Goal: Task Accomplishment & Management: Manage account settings

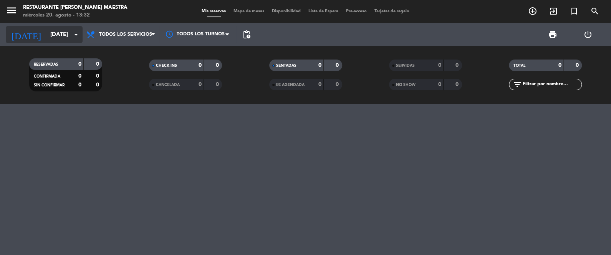
click at [73, 36] on icon "arrow_drop_down" at bounding box center [75, 34] width 9 height 9
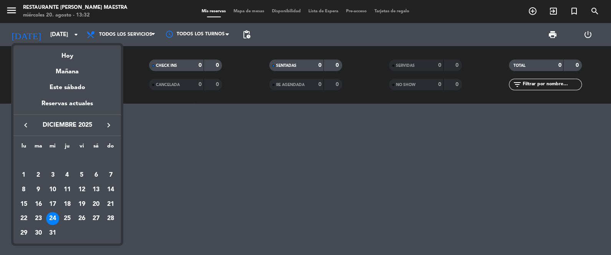
click at [122, 36] on div at bounding box center [305, 127] width 611 height 255
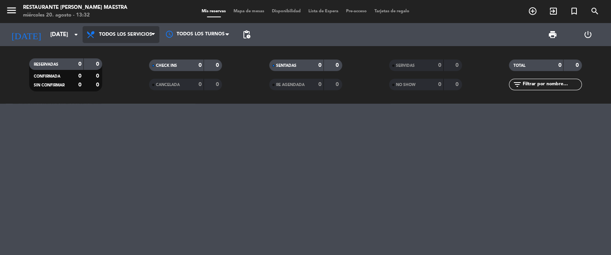
click at [121, 37] on span "Todos los servicios" at bounding box center [125, 34] width 53 height 5
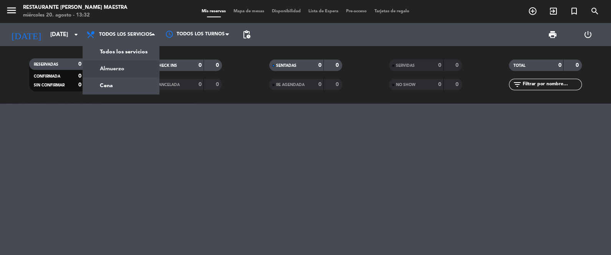
click at [132, 69] on div "menu Restaurante [PERSON_NAME] Maestra [DATE] 20. agosto - 13:32 Mis reservas M…" at bounding box center [305, 52] width 611 height 104
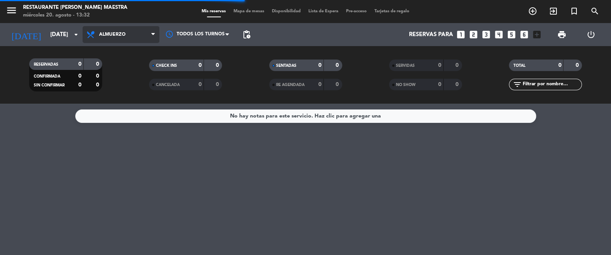
click at [119, 34] on span "Almuerzo" at bounding box center [112, 34] width 27 height 5
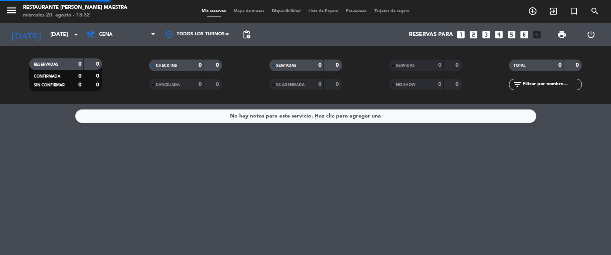
click at [121, 88] on div "menu Restaurante [PERSON_NAME] Maestra [DATE] 20. agosto - 13:32 Mis reservas M…" at bounding box center [305, 52] width 611 height 104
click at [62, 35] on input "[DATE]" at bounding box center [83, 35] width 74 height 14
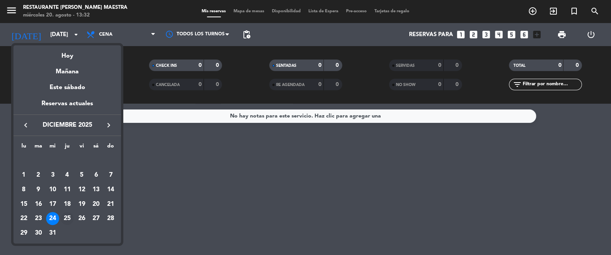
click at [65, 216] on div "25" at bounding box center [67, 218] width 13 height 13
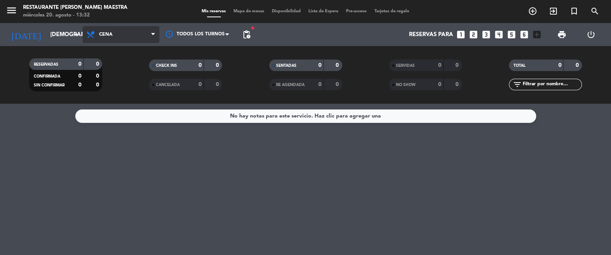
click at [129, 31] on span "Cena" at bounding box center [121, 34] width 77 height 17
click at [127, 65] on div "menu Restaurante [PERSON_NAME] Maestra [DATE] 20. agosto - 13:32 Mis reservas M…" at bounding box center [305, 52] width 611 height 104
click at [104, 37] on span "Almuerzo" at bounding box center [112, 34] width 27 height 5
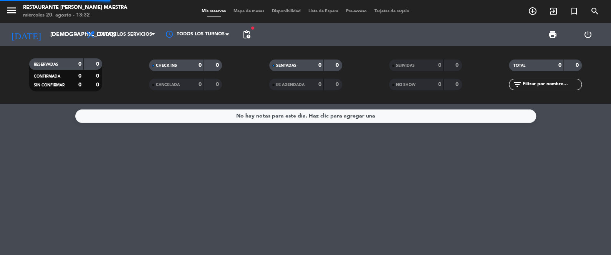
click at [114, 51] on div "menu Restaurante [PERSON_NAME] Maestra [DATE] 20. agosto - 13:32 Mis reservas M…" at bounding box center [305, 52] width 611 height 104
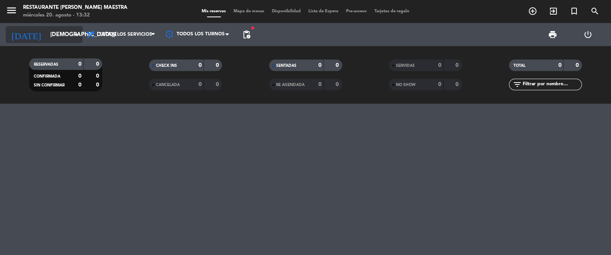
click at [53, 35] on input "[DEMOGRAPHIC_DATA][DATE]" at bounding box center [83, 35] width 74 height 14
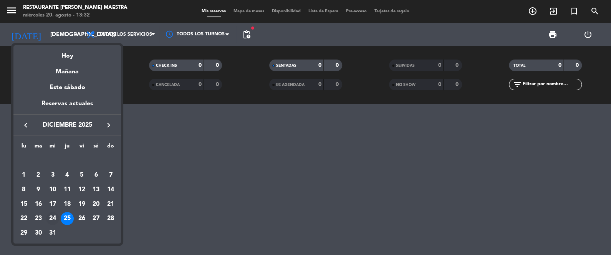
click at [55, 218] on div "24" at bounding box center [52, 218] width 13 height 13
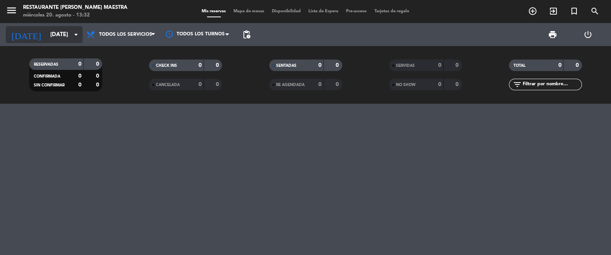
click at [53, 39] on input "[DATE]" at bounding box center [83, 35] width 74 height 14
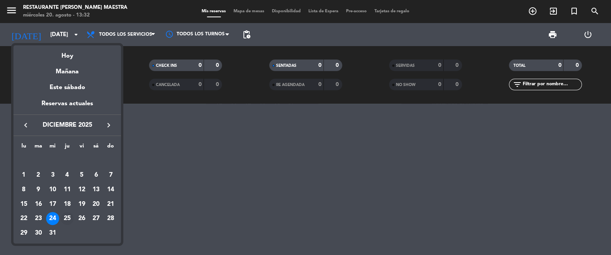
click at [65, 220] on div "25" at bounding box center [67, 218] width 13 height 13
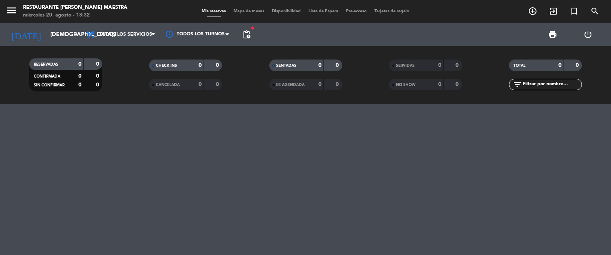
click at [249, 27] on span "pending_actions" at bounding box center [246, 34] width 15 height 15
click at [246, 34] on span "pending_actions" at bounding box center [246, 34] width 9 height 9
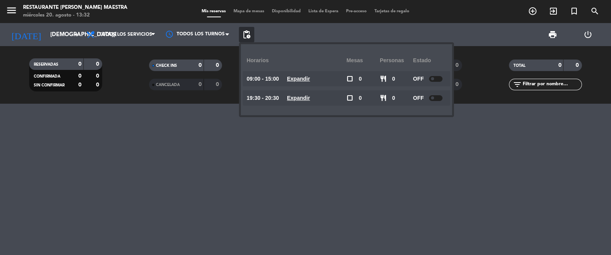
click at [246, 34] on span "pending_actions" at bounding box center [246, 34] width 9 height 9
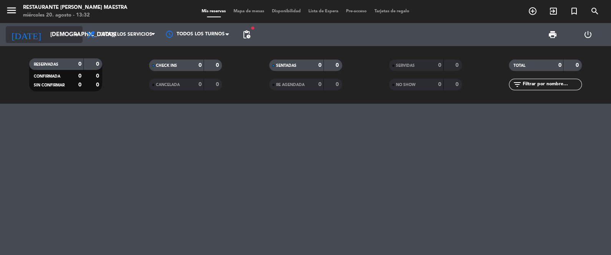
click at [68, 35] on input "[DEMOGRAPHIC_DATA][DATE]" at bounding box center [83, 35] width 74 height 14
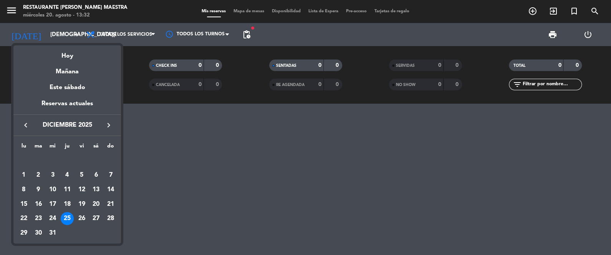
click at [53, 221] on div "24" at bounding box center [52, 218] width 13 height 13
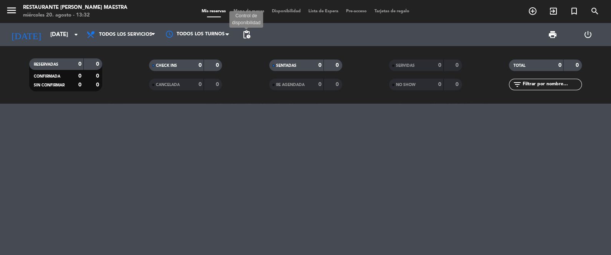
click at [245, 37] on span "pending_actions" at bounding box center [246, 34] width 9 height 9
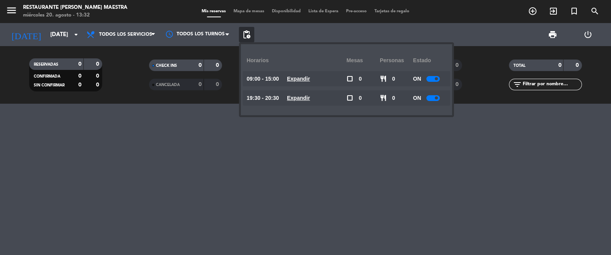
click at [430, 96] on div at bounding box center [432, 98] width 13 height 6
click at [284, 173] on div at bounding box center [305, 179] width 611 height 151
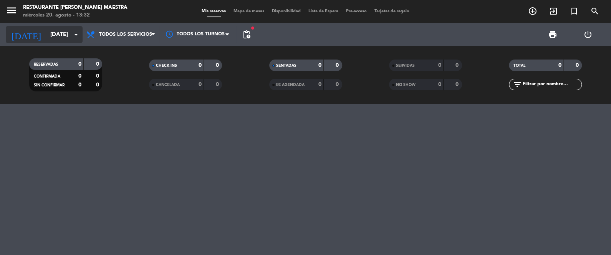
click at [58, 37] on input "[DATE]" at bounding box center [83, 35] width 74 height 14
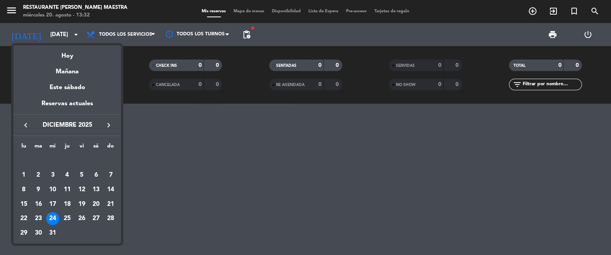
click at [52, 234] on div "31" at bounding box center [52, 233] width 13 height 13
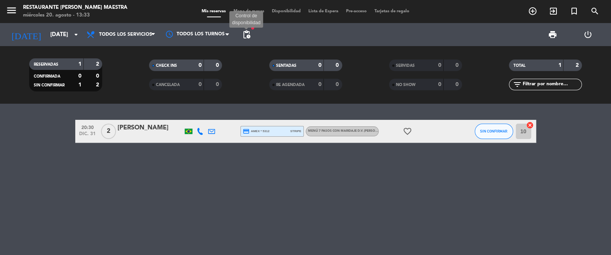
click at [246, 32] on span "pending_actions" at bounding box center [246, 34] width 9 height 9
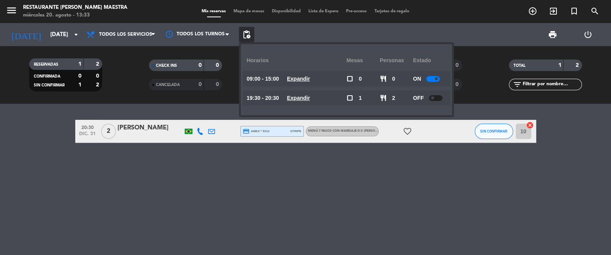
click at [246, 32] on span "pending_actions" at bounding box center [246, 34] width 9 height 9
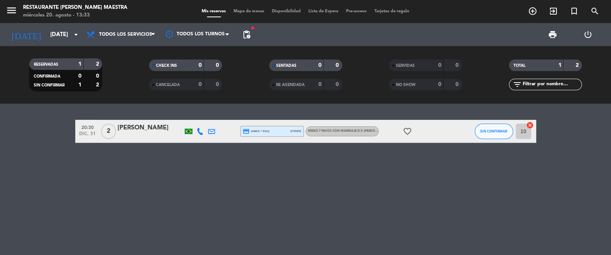
click at [201, 131] on icon at bounding box center [200, 131] width 7 height 7
click at [218, 116] on span at bounding box center [218, 119] width 6 height 6
click at [109, 162] on div "20:30 [DATE] 2 [PERSON_NAME] [PHONE_NUMBER] Copiar content_paste | credit_card …" at bounding box center [305, 179] width 611 height 151
click at [243, 31] on span "pending_actions" at bounding box center [246, 34] width 9 height 9
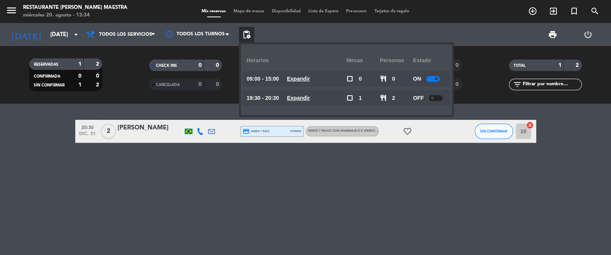
click at [62, 24] on div "[DATE] [DATE] arrow_drop_down" at bounding box center [44, 34] width 77 height 23
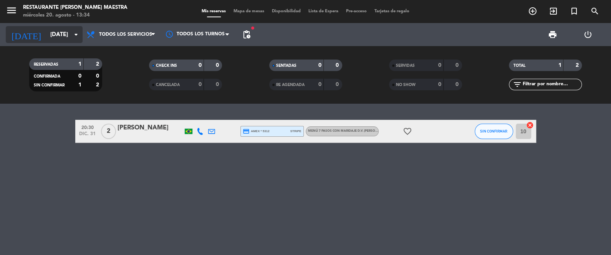
click at [65, 32] on input "[DATE]" at bounding box center [83, 35] width 74 height 14
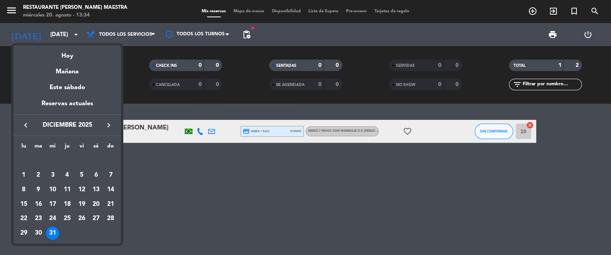
click at [24, 122] on icon "keyboard_arrow_left" at bounding box center [25, 125] width 9 height 9
click at [46, 36] on div at bounding box center [305, 127] width 611 height 255
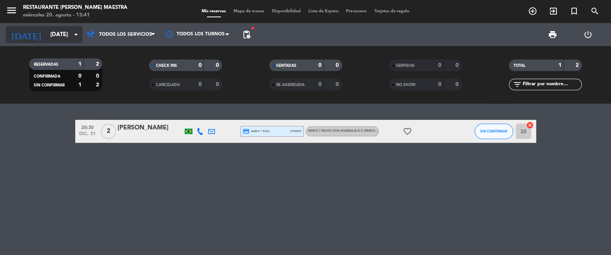
click at [46, 36] on input "[DATE]" at bounding box center [83, 35] width 74 height 14
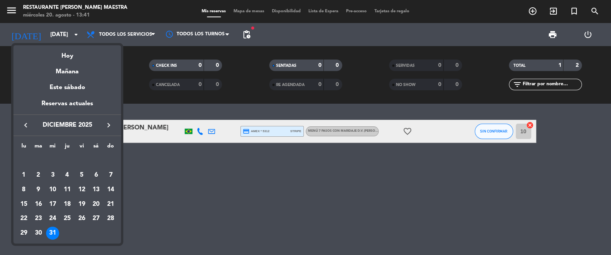
click at [106, 125] on icon "keyboard_arrow_right" at bounding box center [108, 125] width 9 height 9
click at [66, 155] on div "1" at bounding box center [67, 160] width 13 height 13
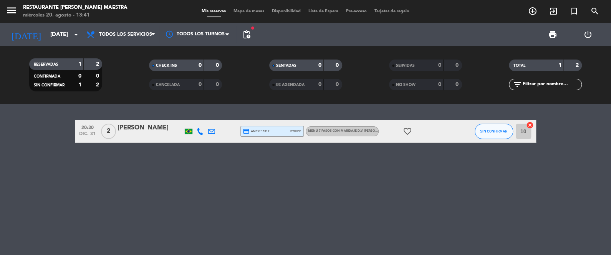
type input "[DEMOGRAPHIC_DATA][DATE]"
click at [322, 130] on span "Menú 12 pasos sin degustación incluída , ARS 208950" at bounding box center [353, 130] width 91 height 3
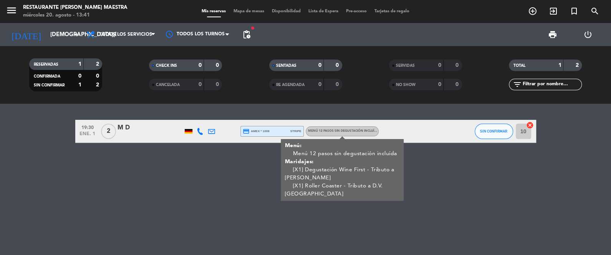
click at [322, 130] on span "Menú 12 pasos sin degustación incluída , ARS 208950" at bounding box center [353, 130] width 91 height 3
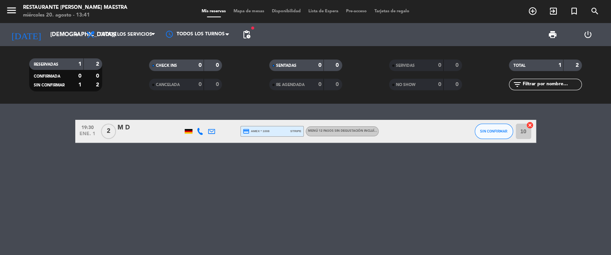
click at [115, 126] on div "2" at bounding box center [109, 131] width 18 height 23
click at [119, 126] on div "M D" at bounding box center [150, 128] width 65 height 10
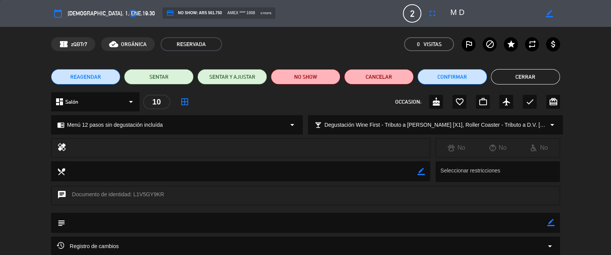
click at [95, 77] on span "REAGENDAR" at bounding box center [85, 77] width 31 height 8
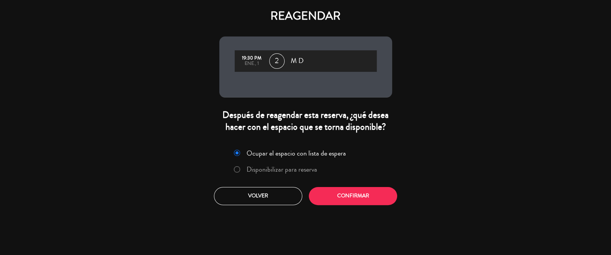
click at [278, 171] on label "Disponibilizar para reserva" at bounding box center [282, 169] width 71 height 7
click at [355, 194] on button "Confirmar" at bounding box center [353, 196] width 88 height 18
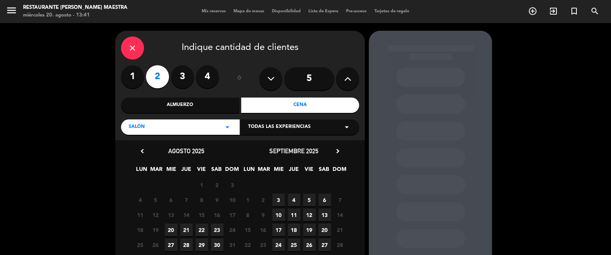
click at [335, 148] on icon "chevron_right" at bounding box center [338, 151] width 8 height 8
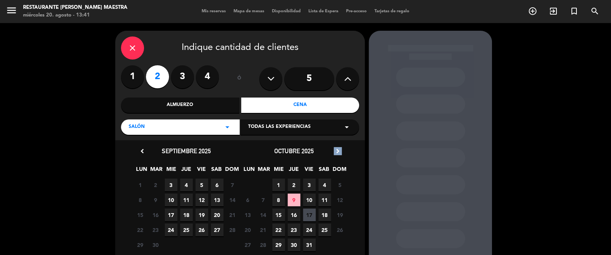
click at [335, 148] on icon "chevron_right" at bounding box center [338, 151] width 8 height 8
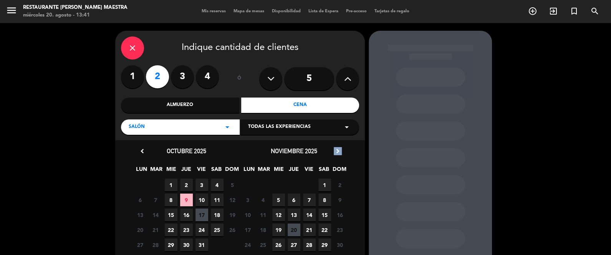
click at [335, 147] on icon "chevron_right" at bounding box center [338, 151] width 8 height 8
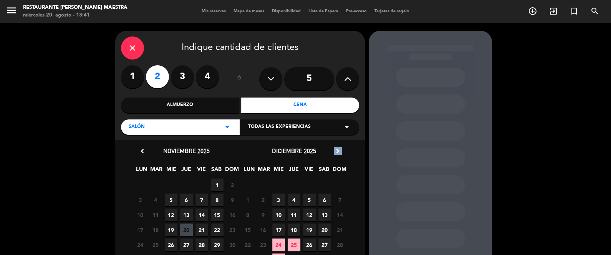
click at [335, 147] on icon "chevron_right" at bounding box center [338, 151] width 8 height 8
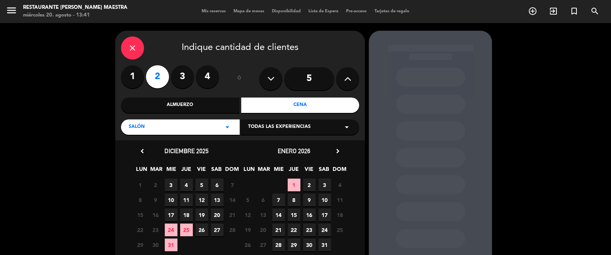
click at [309, 180] on span "2" at bounding box center [309, 185] width 13 height 13
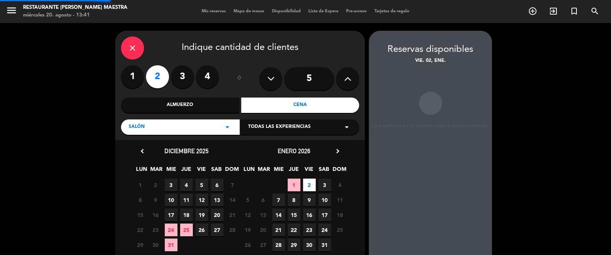
scroll to position [31, 0]
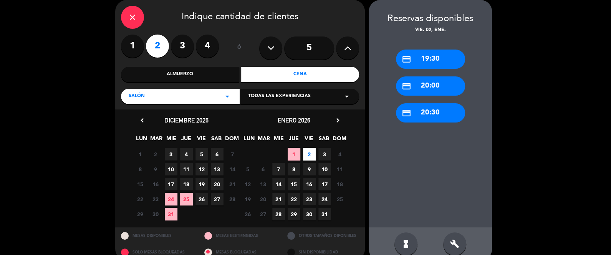
click at [421, 59] on div "credit_card 19:30" at bounding box center [430, 59] width 69 height 19
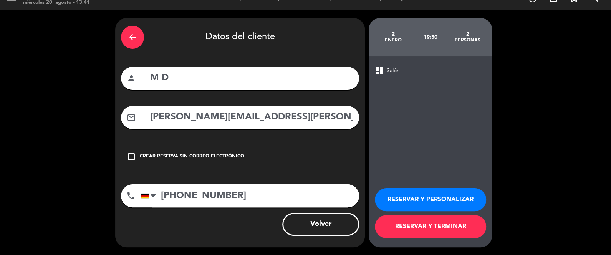
scroll to position [13, 0]
click at [425, 195] on button "RESERVAR Y PERSONALIZAR" at bounding box center [430, 199] width 111 height 23
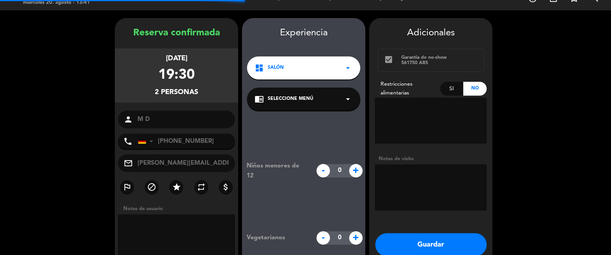
scroll to position [31, 0]
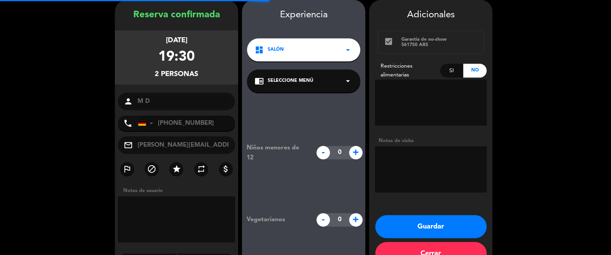
click at [284, 82] on span "Seleccione Menú" at bounding box center [291, 81] width 46 height 8
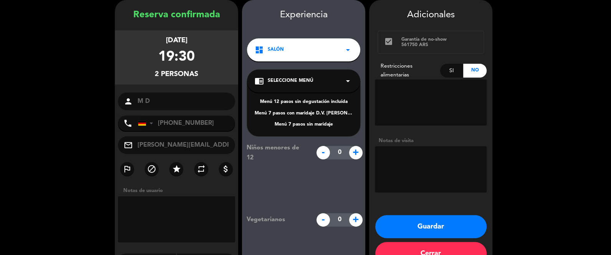
click at [295, 103] on div "Menú 12 pasos sin degustación incluída" at bounding box center [304, 102] width 98 height 8
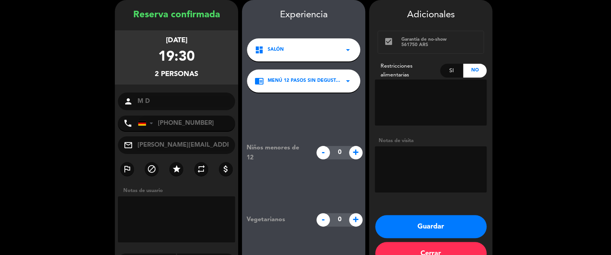
click at [423, 160] on textarea at bounding box center [431, 169] width 112 height 46
type textarea "Wine Firstx1 Roller [PERSON_NAME] x1"
click at [436, 228] on button "Guardar" at bounding box center [430, 226] width 111 height 23
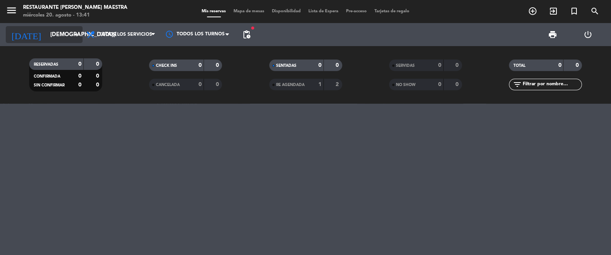
click at [46, 35] on input "[DEMOGRAPHIC_DATA][DATE]" at bounding box center [83, 35] width 74 height 14
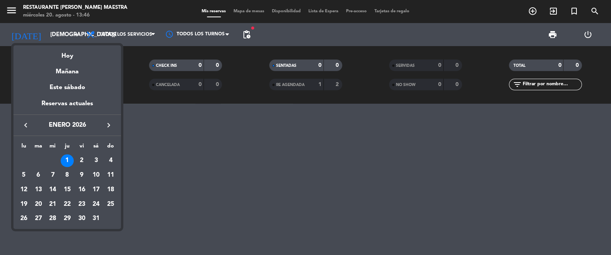
click at [26, 124] on icon "keyboard_arrow_left" at bounding box center [25, 125] width 9 height 9
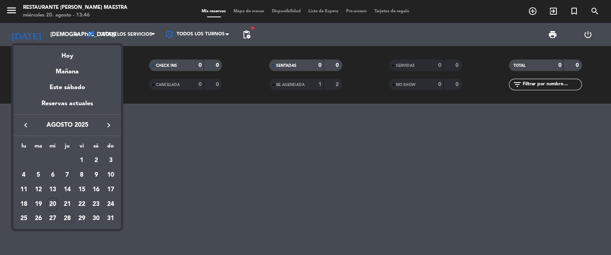
click at [66, 219] on div "28" at bounding box center [67, 218] width 13 height 13
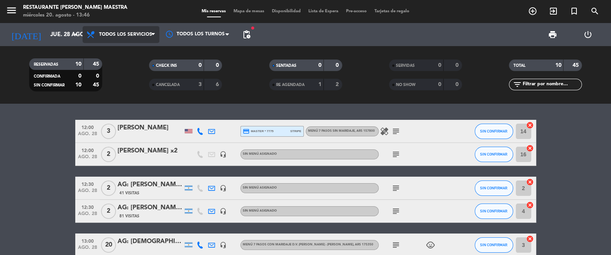
click at [135, 36] on span "Todos los servicios" at bounding box center [125, 34] width 53 height 5
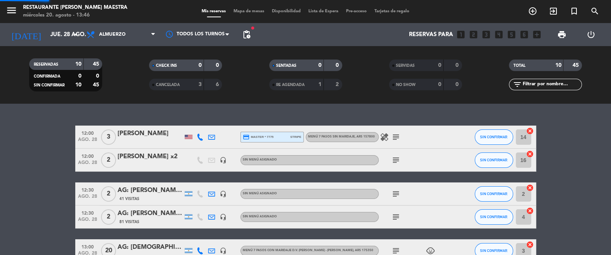
click at [139, 65] on div "menu Restaurante [PERSON_NAME] Maestra [DATE] 20. agosto - 13:46 Mis reservas M…" at bounding box center [305, 52] width 611 height 104
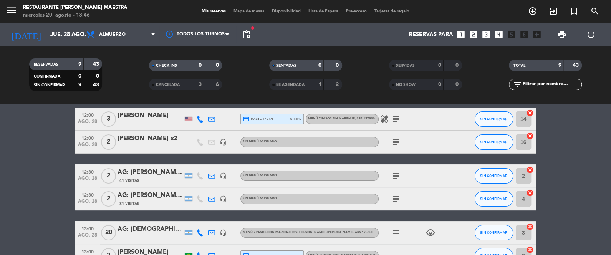
scroll to position [38, 0]
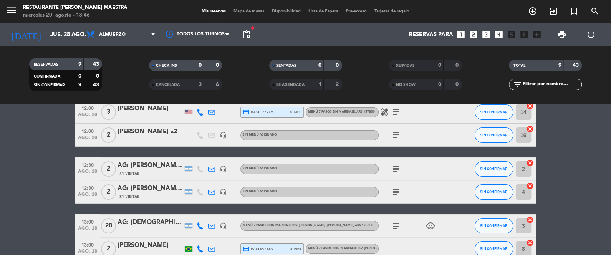
click at [393, 109] on icon "subject" at bounding box center [396, 112] width 9 height 9
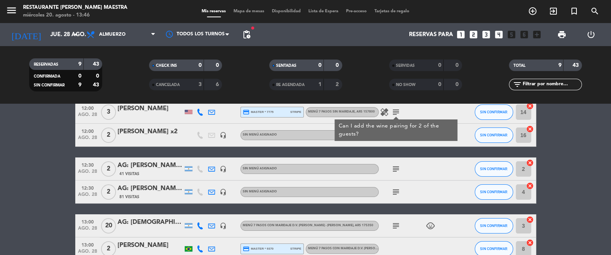
click at [396, 111] on icon "subject" at bounding box center [396, 112] width 9 height 9
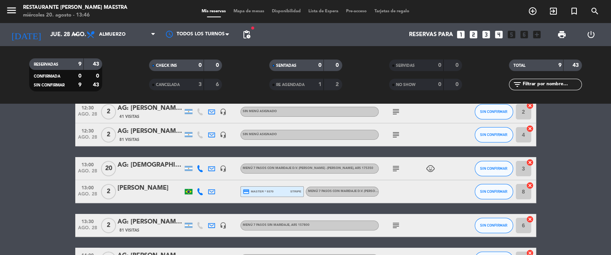
scroll to position [77, 0]
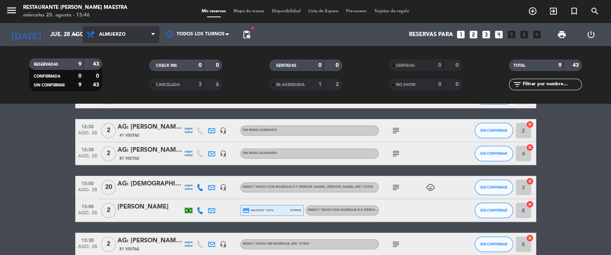
drag, startPoint x: 131, startPoint y: 27, endPoint x: 132, endPoint y: 33, distance: 6.0
click at [132, 32] on span "Almuerzo" at bounding box center [121, 34] width 77 height 17
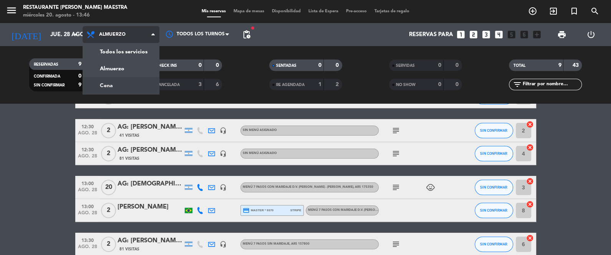
click at [139, 83] on div "menu Restaurante [PERSON_NAME] Maestra [DATE] 20. agosto - 13:46 Mis reservas M…" at bounding box center [305, 52] width 611 height 104
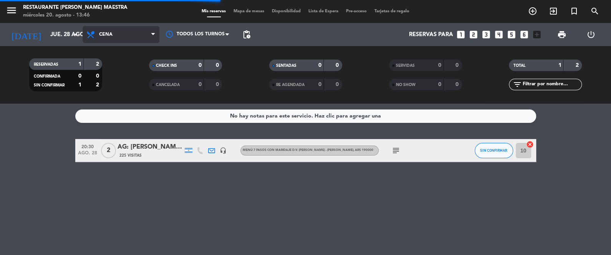
scroll to position [0, 0]
click at [142, 33] on span "Cena" at bounding box center [121, 34] width 77 height 17
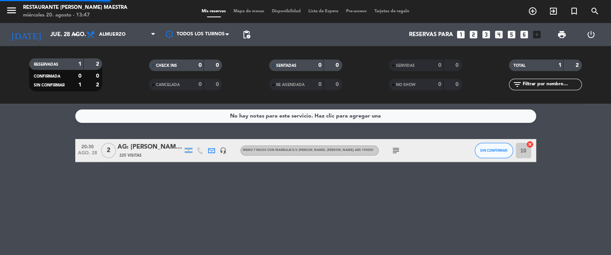
click at [142, 68] on div "menu Restaurante [PERSON_NAME] Maestra [DATE] 20. agosto - 13:47 Mis reservas M…" at bounding box center [305, 52] width 611 height 104
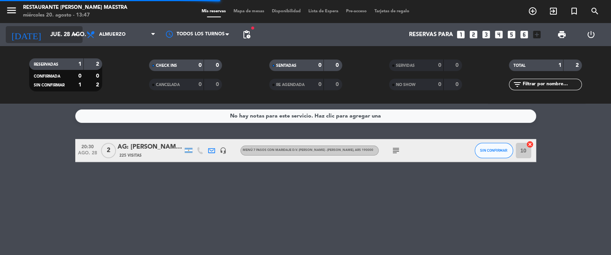
click at [64, 38] on input "jue. 28 ago." at bounding box center [83, 35] width 74 height 14
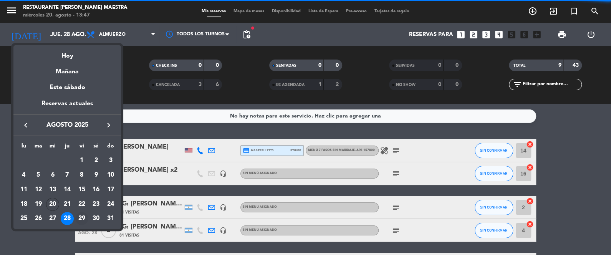
click at [81, 216] on div "29" at bounding box center [81, 218] width 13 height 13
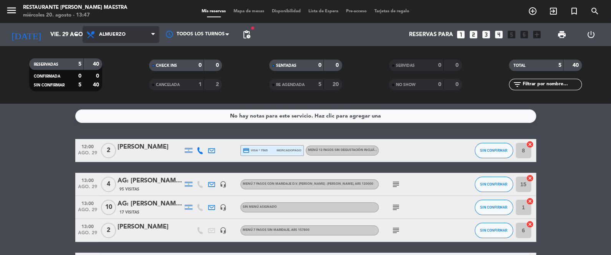
click at [129, 33] on span "Almuerzo" at bounding box center [121, 34] width 77 height 17
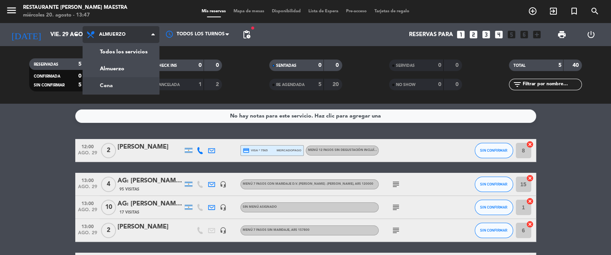
click at [131, 91] on div "menu Restaurante [PERSON_NAME] Maestra [DATE] 20. agosto - 13:47 Mis reservas M…" at bounding box center [305, 52] width 611 height 104
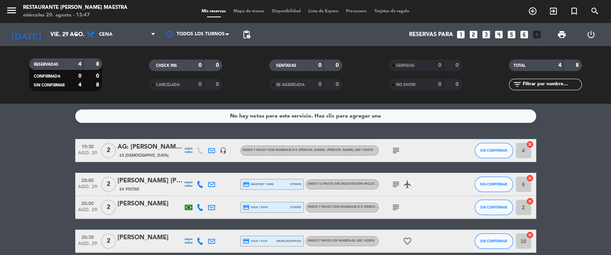
click at [397, 206] on icon "subject" at bounding box center [396, 207] width 9 height 9
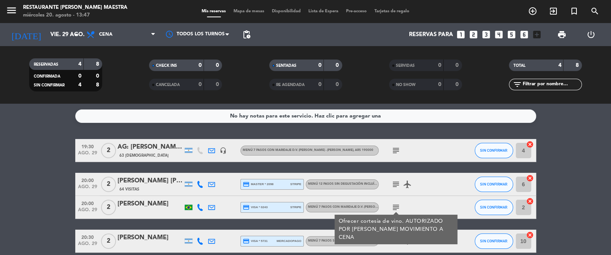
click at [397, 206] on icon "subject" at bounding box center [396, 207] width 9 height 9
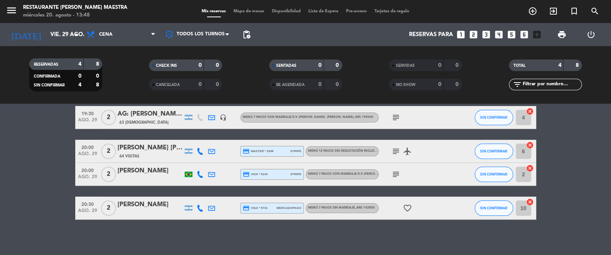
scroll to position [36, 0]
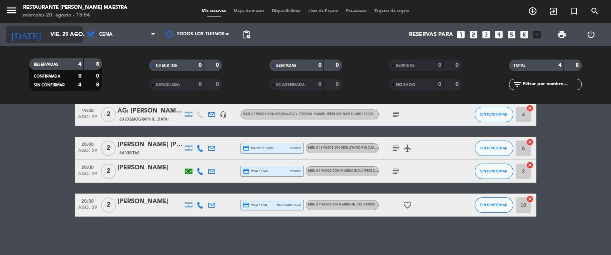
click at [73, 27] on div "[DATE] [DATE] arrow_drop_down" at bounding box center [44, 34] width 77 height 17
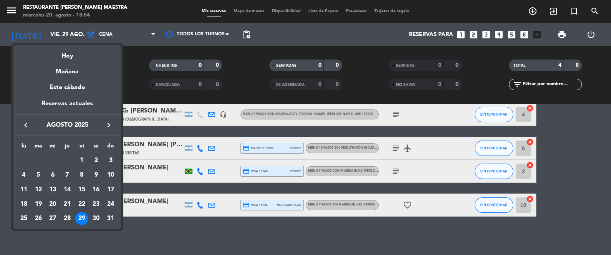
click at [85, 204] on div "22" at bounding box center [81, 204] width 13 height 13
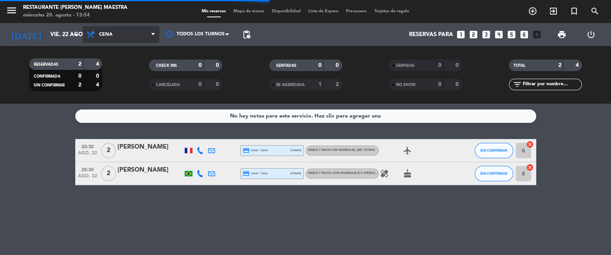
scroll to position [0, 0]
click at [123, 26] on span "Cena" at bounding box center [121, 34] width 77 height 17
click at [128, 70] on div "menu Restaurante [PERSON_NAME] Maestra [DATE] 20. agosto - 13:54 Mis reservas M…" at bounding box center [305, 52] width 611 height 104
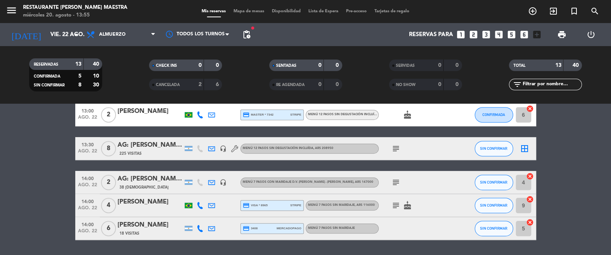
scroll to position [238, 0]
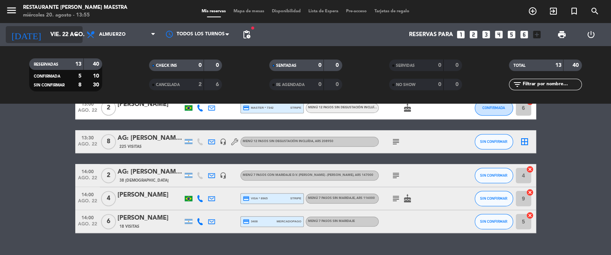
click at [62, 34] on input "vie. 22 ago." at bounding box center [83, 35] width 74 height 14
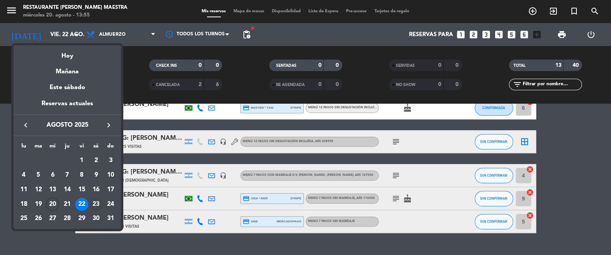
click at [99, 201] on div "23" at bounding box center [96, 204] width 13 height 13
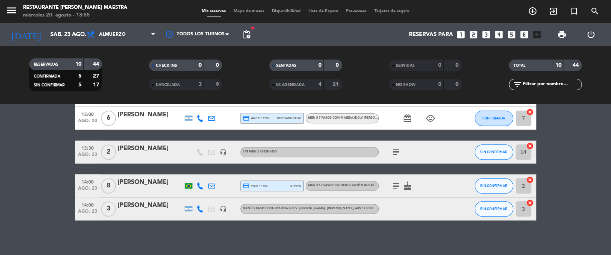
scroll to position [196, 0]
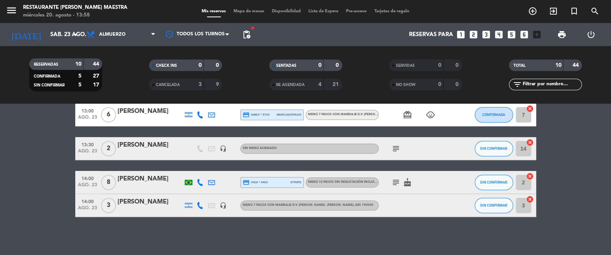
click at [251, 29] on span "fiber_manual_record" at bounding box center [253, 28] width 5 height 5
click at [249, 32] on span "pending_actions" at bounding box center [246, 34] width 9 height 9
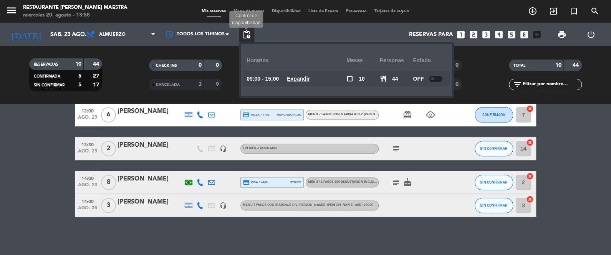
click at [250, 33] on span "pending_actions" at bounding box center [246, 34] width 9 height 9
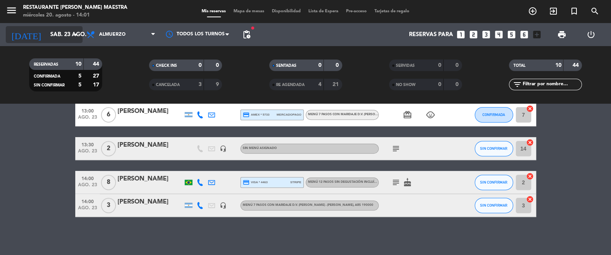
drag, startPoint x: 44, startPoint y: 50, endPoint x: 46, endPoint y: 42, distance: 8.3
click at [44, 50] on div "RESERVADAS 10 44 CONFIRMADA 5 27 SIN CONFIRMAR 5 17 CHECK INS 0 0 CANCELADA 3 9…" at bounding box center [305, 75] width 611 height 58
click at [48, 23] on div "menu Restaurante [PERSON_NAME] Maestra [DATE] 20. agosto - 14:01 Mis reservas M…" at bounding box center [305, 52] width 611 height 104
click at [52, 31] on input "sáb. 23 ago." at bounding box center [83, 35] width 74 height 14
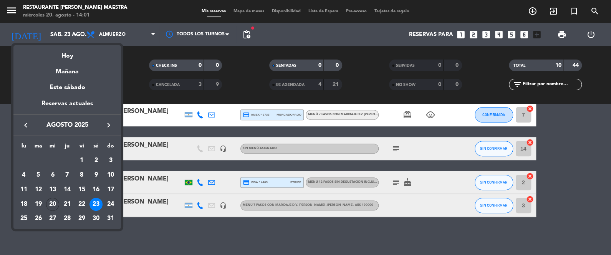
click at [103, 118] on div "keyboard_arrow_left agosto 2025 keyboard_arrow_right" at bounding box center [67, 125] width 108 height 22
click at [106, 122] on icon "keyboard_arrow_right" at bounding box center [108, 125] width 9 height 9
click at [106, 123] on icon "keyboard_arrow_right" at bounding box center [108, 125] width 9 height 9
click at [107, 124] on icon "keyboard_arrow_right" at bounding box center [108, 125] width 9 height 9
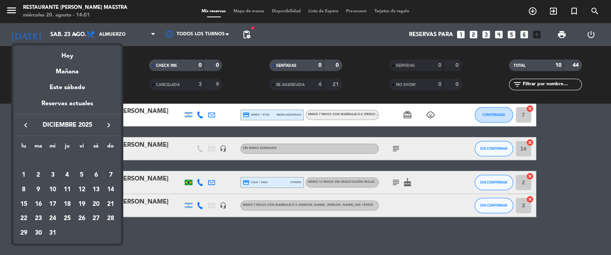
click at [56, 229] on div "31" at bounding box center [52, 233] width 13 height 13
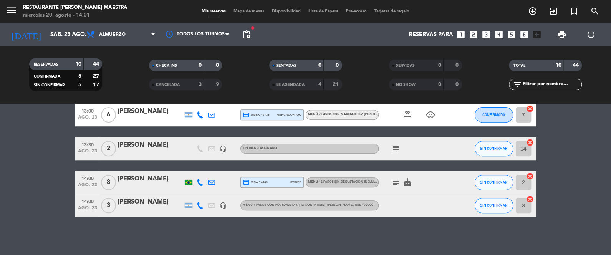
type input "[DATE]"
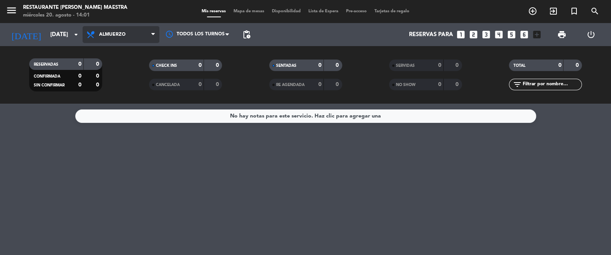
click at [151, 27] on span "Almuerzo" at bounding box center [121, 34] width 77 height 17
click at [133, 85] on div "menu Restaurante [PERSON_NAME] Maestra [DATE] 20. agosto - 14:01 Mis reservas M…" at bounding box center [305, 52] width 611 height 104
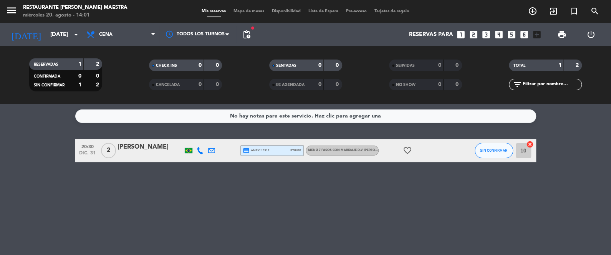
click at [146, 149] on div "[PERSON_NAME]" at bounding box center [150, 147] width 65 height 10
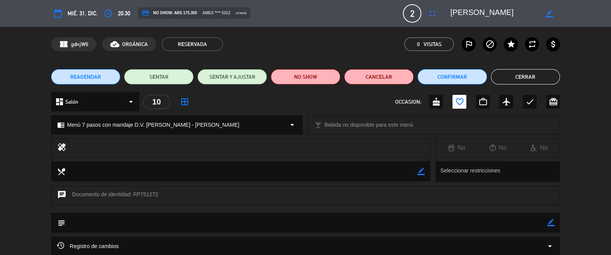
click at [95, 76] on span "REAGENDAR" at bounding box center [85, 77] width 31 height 8
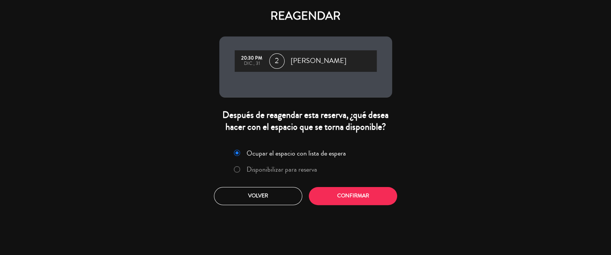
click at [272, 167] on label "Disponibilizar para reserva" at bounding box center [282, 169] width 71 height 7
click at [352, 201] on button "Confirmar" at bounding box center [353, 196] width 88 height 18
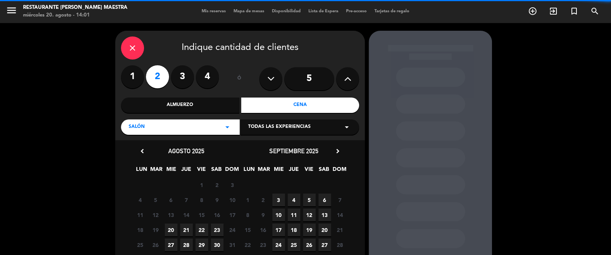
click at [224, 105] on div "Almuerzo" at bounding box center [180, 105] width 118 height 15
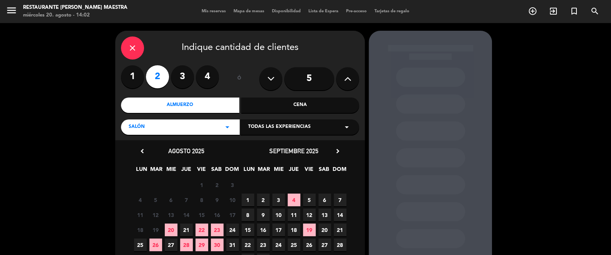
click at [334, 147] on icon "chevron_right" at bounding box center [338, 151] width 8 height 8
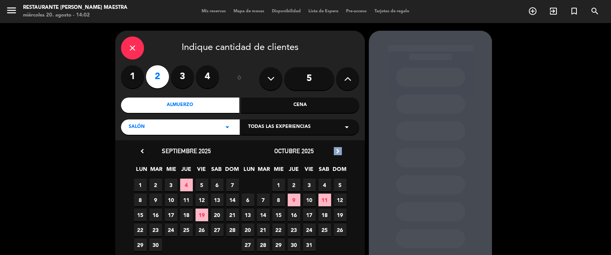
click at [334, 147] on icon "chevron_right" at bounding box center [338, 151] width 8 height 8
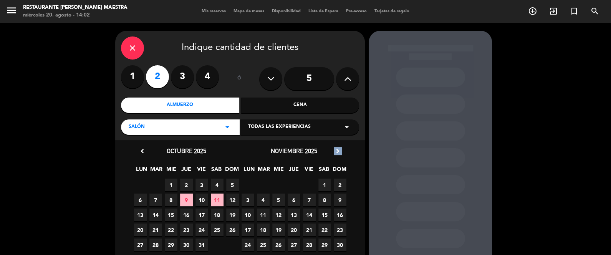
click at [334, 147] on icon "chevron_right" at bounding box center [338, 151] width 8 height 8
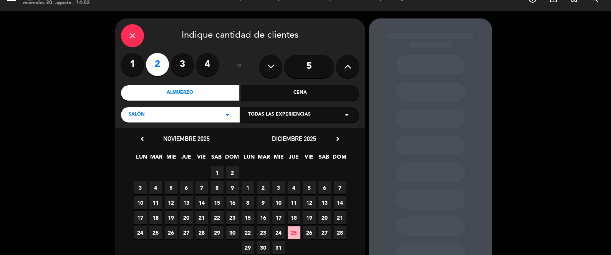
scroll to position [19, 0]
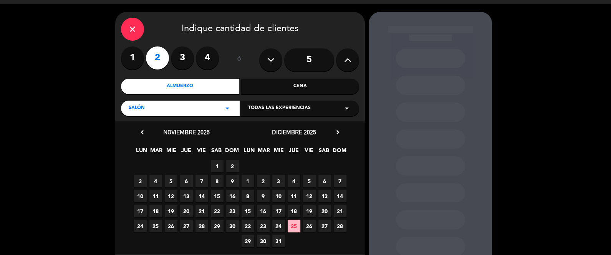
click at [279, 222] on span "24" at bounding box center [278, 226] width 13 height 13
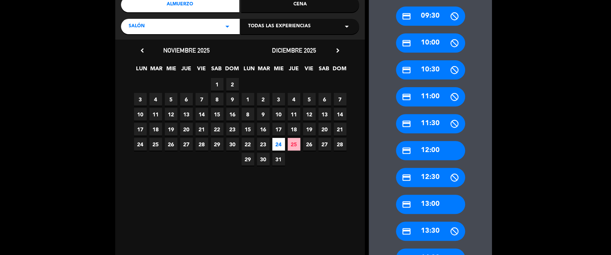
scroll to position [108, 0]
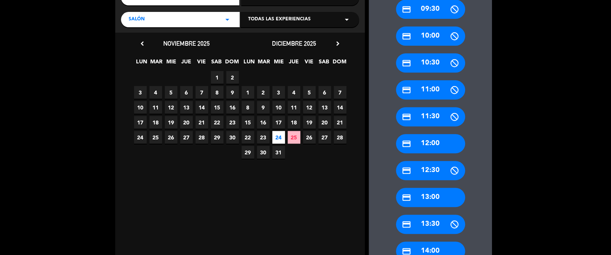
click at [443, 197] on div "credit_card 13:00" at bounding box center [430, 197] width 69 height 19
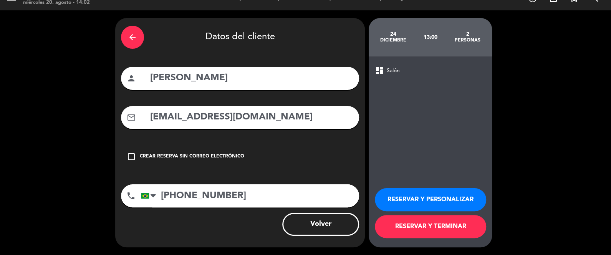
scroll to position [13, 0]
click at [448, 199] on button "RESERVAR Y PERSONALIZAR" at bounding box center [430, 199] width 111 height 23
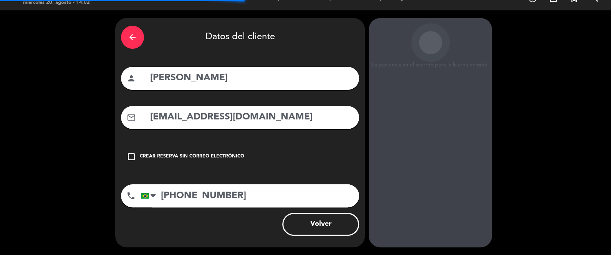
scroll to position [31, 0]
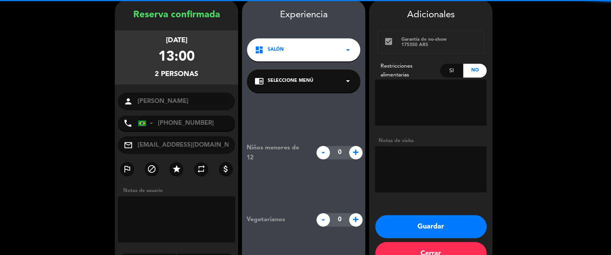
click at [331, 76] on div "chrome_reader_mode Seleccione Menú arrow_drop_down" at bounding box center [303, 81] width 113 height 23
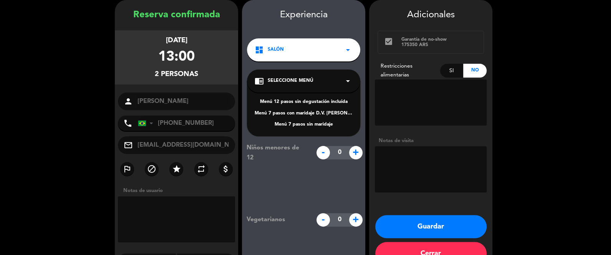
click at [330, 112] on div "Menú 7 pasos con maridaje D.V. [PERSON_NAME] - [PERSON_NAME]" at bounding box center [304, 114] width 98 height 8
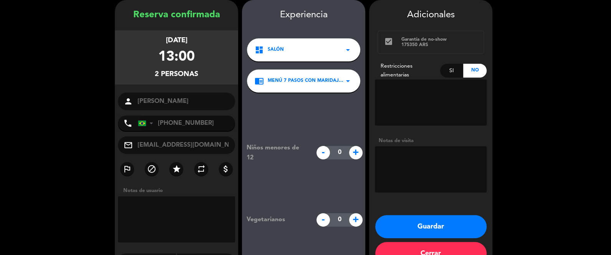
click at [455, 219] on button "Guardar" at bounding box center [430, 226] width 111 height 23
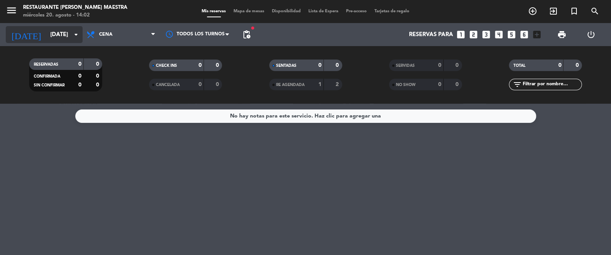
click at [63, 32] on input "[DATE]" at bounding box center [83, 35] width 74 height 14
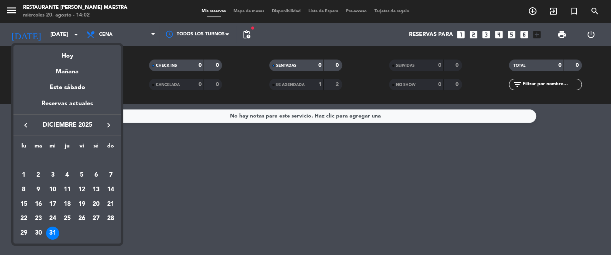
click at [109, 26] on div at bounding box center [305, 127] width 611 height 255
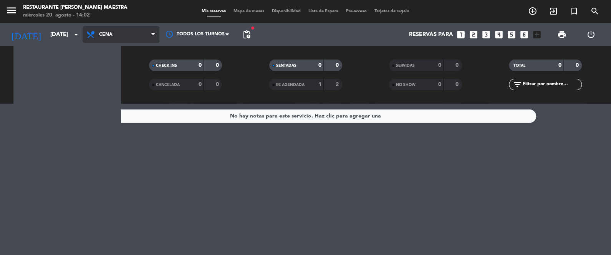
click at [112, 33] on span "Cena" at bounding box center [121, 34] width 77 height 17
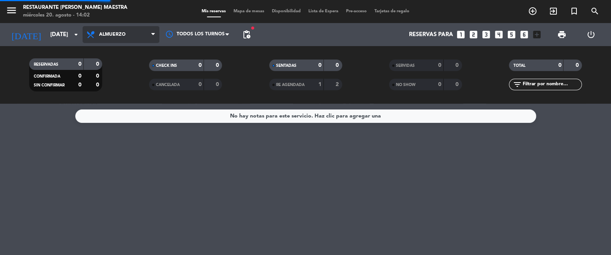
click at [127, 73] on div "menu Restaurante [PERSON_NAME] Maestra [DATE] 20. agosto - 14:02 Mis reservas M…" at bounding box center [305, 52] width 611 height 104
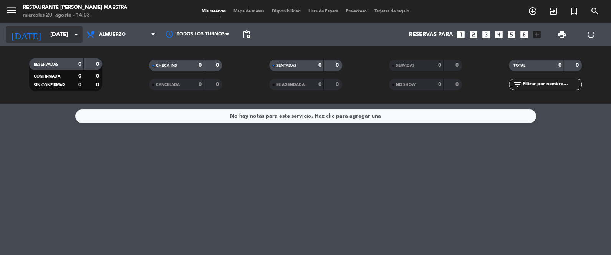
click at [55, 35] on input "[DATE]" at bounding box center [83, 35] width 74 height 14
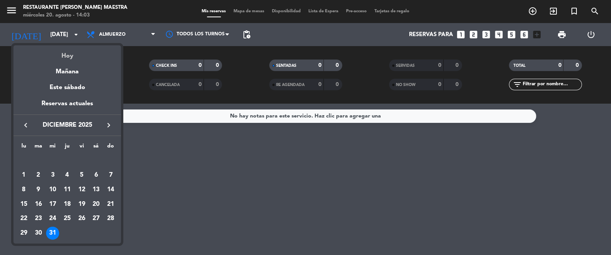
click at [66, 56] on div "Hoy" at bounding box center [67, 53] width 108 height 16
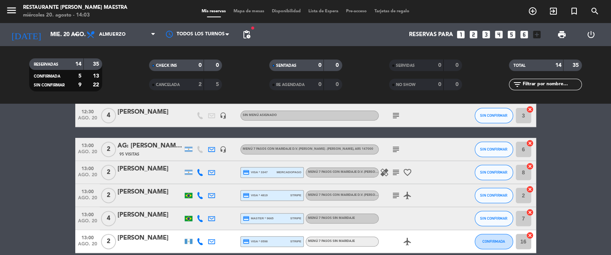
scroll to position [173, 0]
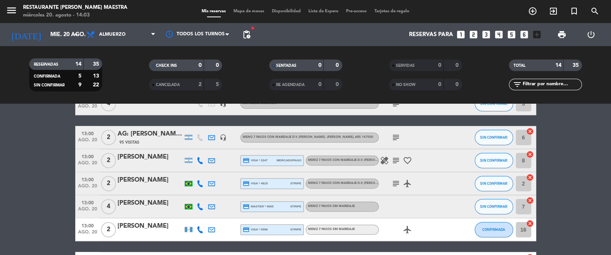
click at [394, 181] on icon "subject" at bounding box center [396, 183] width 9 height 9
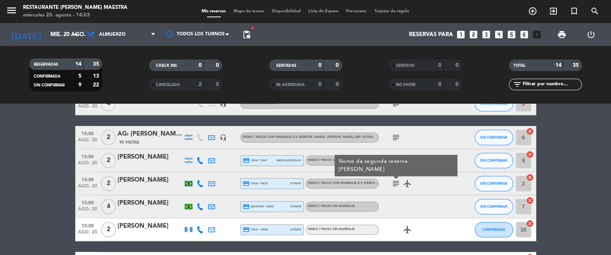
click at [408, 181] on icon "airplanemode_active" at bounding box center [407, 183] width 9 height 9
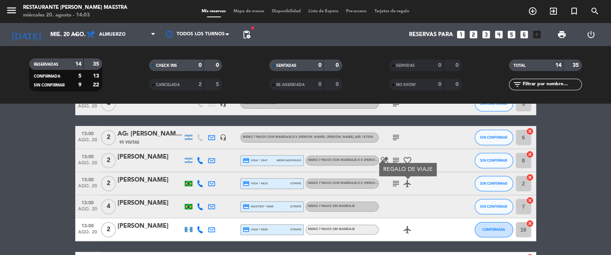
click at [202, 185] on icon at bounding box center [200, 183] width 7 height 7
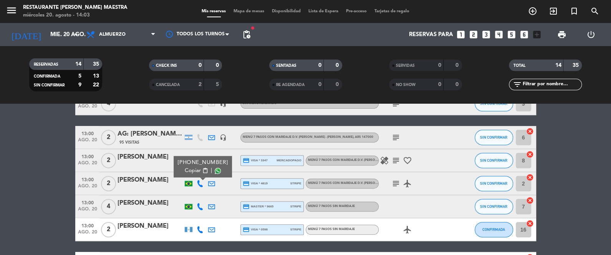
click at [215, 170] on span at bounding box center [218, 171] width 6 height 6
click at [213, 182] on icon at bounding box center [211, 183] width 7 height 7
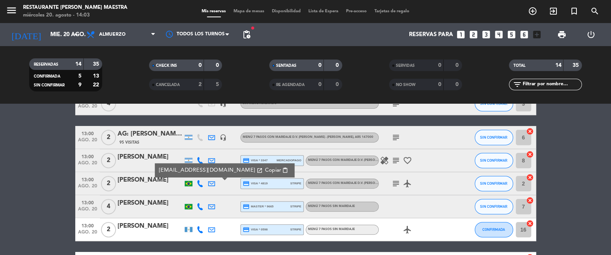
click at [282, 169] on span "content_paste" at bounding box center [285, 171] width 6 height 6
click at [158, 180] on div "[PERSON_NAME]" at bounding box center [150, 180] width 65 height 10
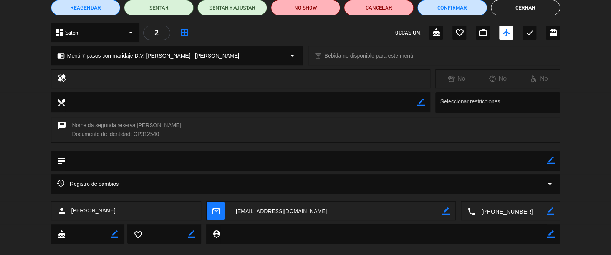
scroll to position [81, 0]
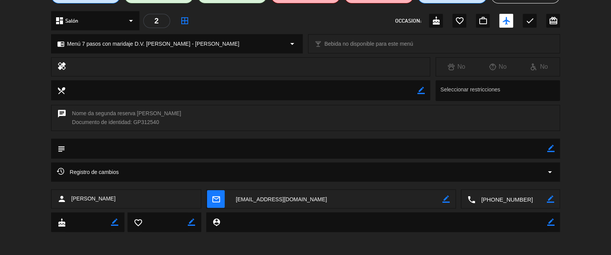
click at [549, 196] on icon "border_color" at bounding box center [550, 199] width 7 height 7
drag, startPoint x: 534, startPoint y: 195, endPoint x: 468, endPoint y: 197, distance: 66.1
click at [468, 197] on div "local_phone" at bounding box center [510, 199] width 99 height 19
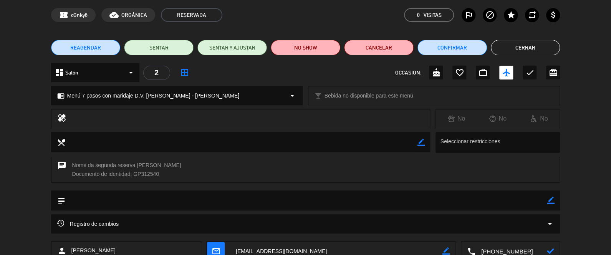
scroll to position [23, 0]
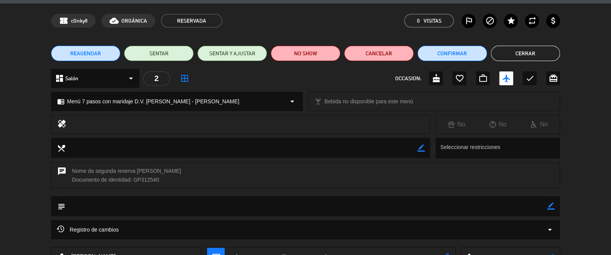
click at [528, 43] on div "REAGENDAR SENTAR SENTAR Y AJUSTAR NO SHOW Cancelar Confirmar Cerrar" at bounding box center [305, 53] width 611 height 31
click at [526, 53] on button "Cerrar" at bounding box center [526, 53] width 70 height 15
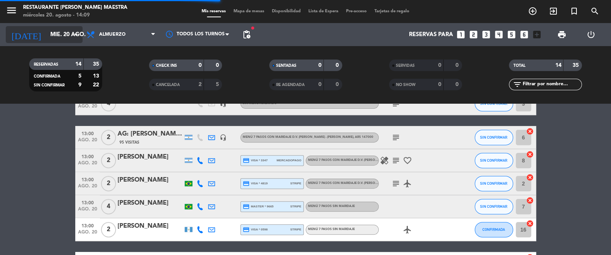
click at [51, 36] on input "mié. 20 ago." at bounding box center [83, 35] width 74 height 14
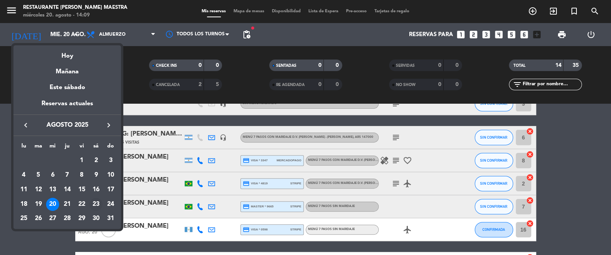
click at [98, 204] on div "23" at bounding box center [96, 204] width 13 height 13
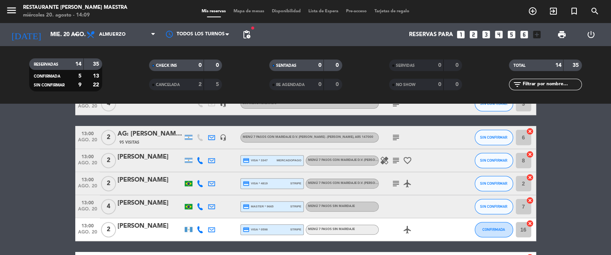
type input "sáb. 23 ago."
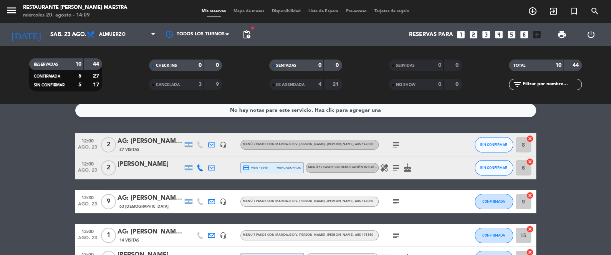
scroll to position [4, 0]
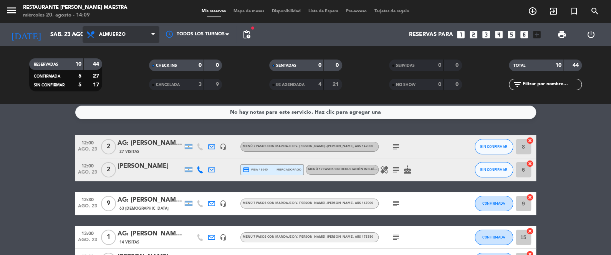
click at [116, 32] on span "Almuerzo" at bounding box center [112, 34] width 27 height 5
click at [117, 86] on div "menu Restaurante [PERSON_NAME] Maestra [DATE] 20. agosto - 14:09 Mis reservas M…" at bounding box center [305, 52] width 611 height 104
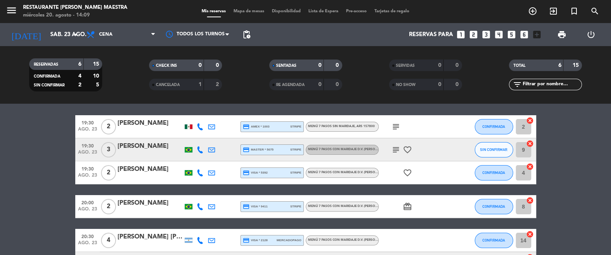
scroll to position [0, 0]
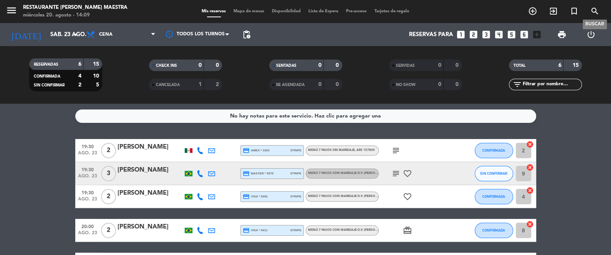
click at [595, 12] on icon "search" at bounding box center [595, 11] width 9 height 9
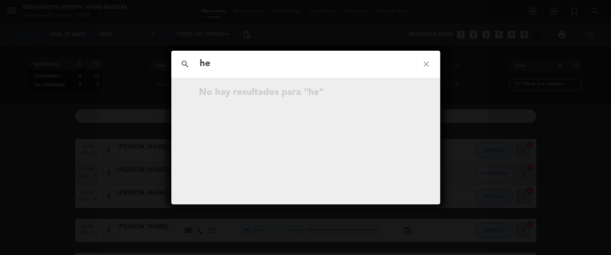
type input "h"
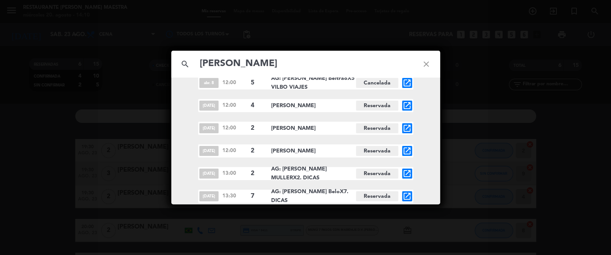
scroll to position [115, 0]
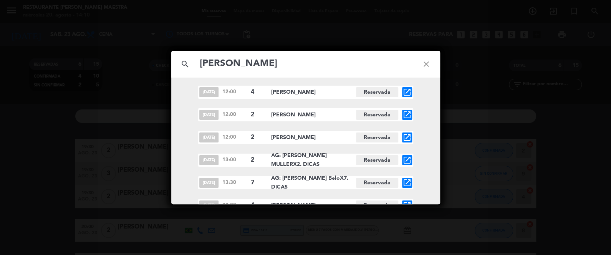
type input "[PERSON_NAME]"
click at [421, 63] on icon "close" at bounding box center [427, 64] width 28 height 28
click at [425, 65] on icon "close" at bounding box center [427, 64] width 28 height 28
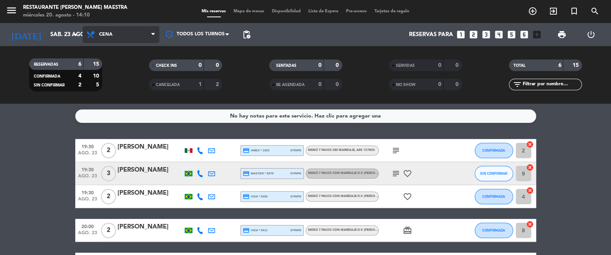
click at [134, 36] on span "Cena" at bounding box center [121, 34] width 77 height 17
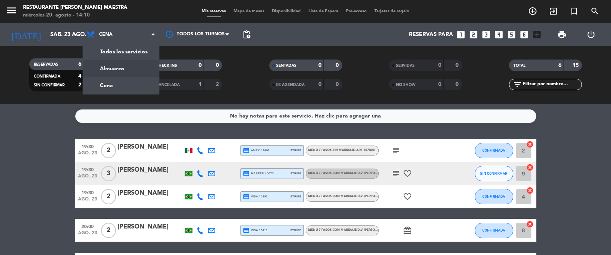
click at [124, 69] on div "menu Restaurante [PERSON_NAME] Maestra [DATE] 20. agosto - 14:10 Mis reservas M…" at bounding box center [305, 52] width 611 height 104
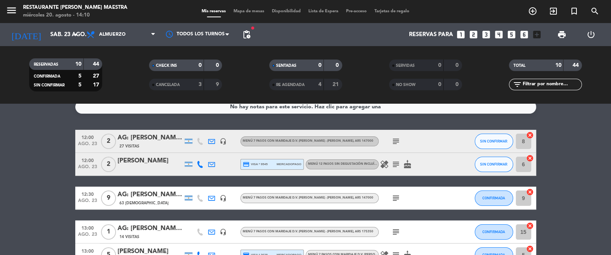
scroll to position [9, 0]
click at [67, 32] on input "sáb. 23 ago." at bounding box center [83, 35] width 74 height 14
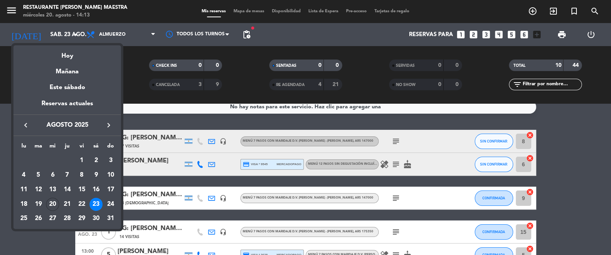
click at [111, 123] on icon "keyboard_arrow_right" at bounding box center [108, 125] width 9 height 9
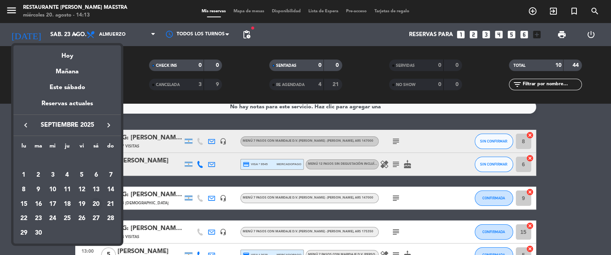
click at [96, 204] on div "20" at bounding box center [96, 204] width 13 height 13
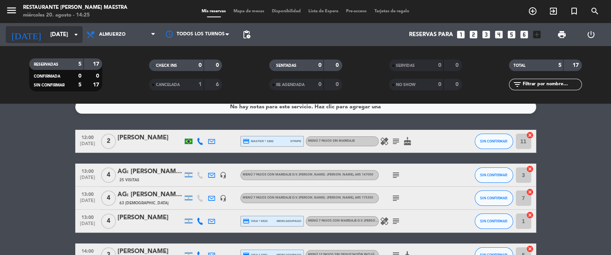
click at [55, 27] on div "[DATE] [DATE] arrow_drop_down" at bounding box center [44, 34] width 77 height 17
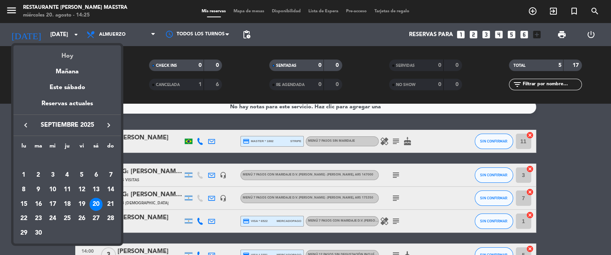
click at [73, 55] on div "Hoy" at bounding box center [67, 53] width 108 height 16
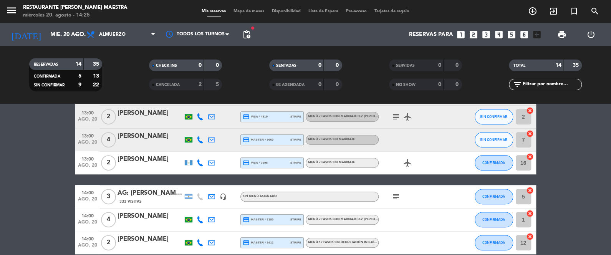
scroll to position [240, 0]
click at [156, 239] on div "[PERSON_NAME]" at bounding box center [150, 239] width 65 height 10
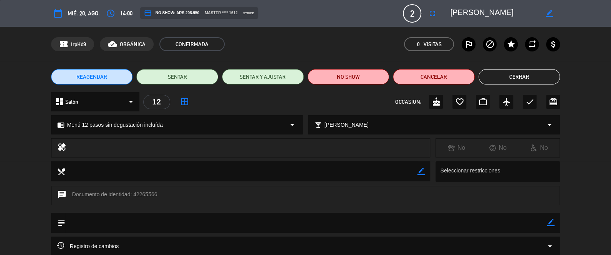
click at [511, 76] on button "Cerrar" at bounding box center [520, 76] width 82 height 15
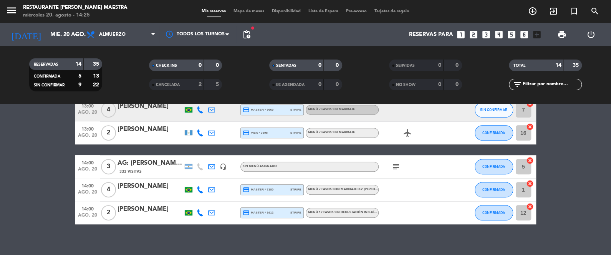
scroll to position [277, 0]
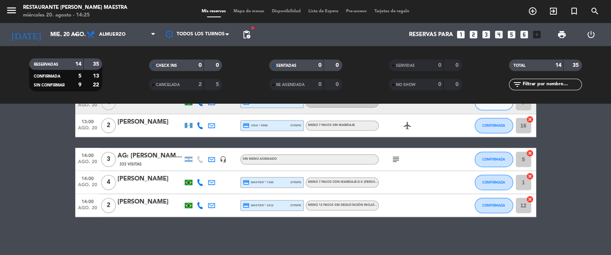
click at [198, 205] on icon at bounding box center [200, 205] width 7 height 7
click at [215, 190] on span at bounding box center [218, 193] width 6 height 6
click at [184, 218] on div "No hay notas para este servicio. Haz clic para agregar una 12:00 [DATE] 2 [PERS…" at bounding box center [305, 179] width 611 height 151
click at [596, 150] on bookings-row "12:00 [DATE] 2 [PERSON_NAME] credit_card visa * 2717 stripe Menú 7 pasos con ma…" at bounding box center [305, 39] width 611 height 355
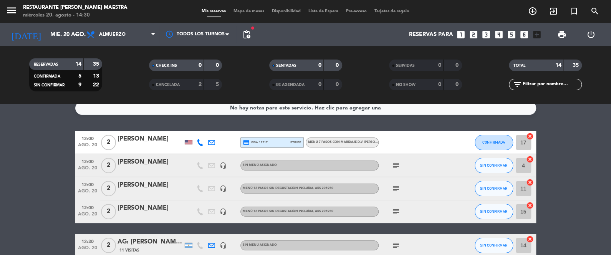
scroll to position [0, 0]
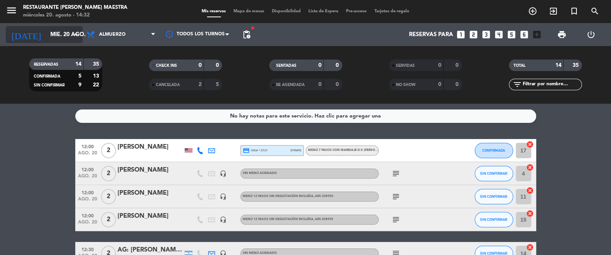
click at [46, 34] on input "mié. 20 ago." at bounding box center [83, 35] width 74 height 14
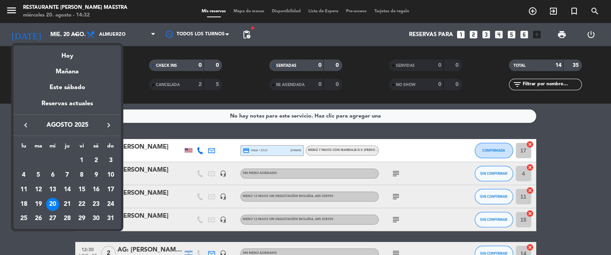
click at [109, 126] on icon "keyboard_arrow_right" at bounding box center [108, 125] width 9 height 9
click at [109, 120] on button "keyboard_arrow_right" at bounding box center [109, 125] width 14 height 10
click at [79, 216] on div "24" at bounding box center [81, 218] width 13 height 13
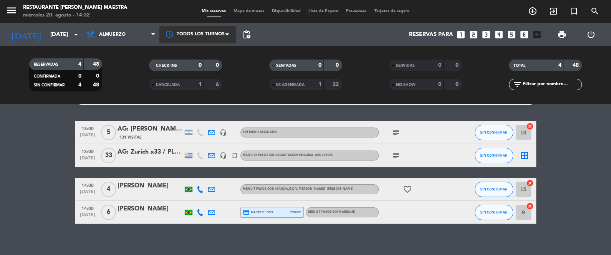
scroll to position [19, 0]
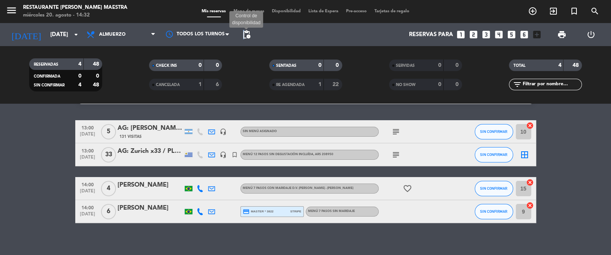
click at [243, 31] on span "pending_actions" at bounding box center [246, 34] width 9 height 9
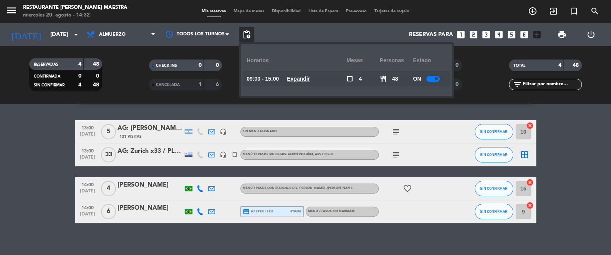
click at [432, 78] on div at bounding box center [432, 79] width 13 height 6
click at [59, 108] on div "No hay notas para este servicio. Haz clic para agregar una 13:00 [DATE] 5 AG: […" at bounding box center [305, 179] width 611 height 151
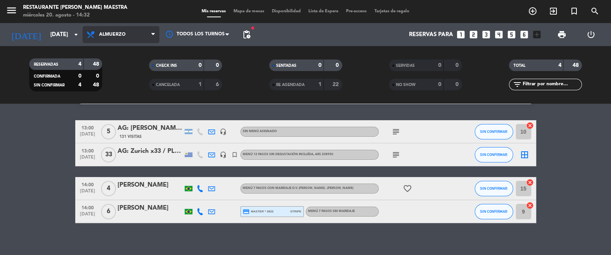
click at [127, 38] on span "Almuerzo" at bounding box center [121, 34] width 77 height 17
click at [65, 111] on div "No hay notas para este servicio. Haz clic para agregar una 13:00 [DATE] 5 AG: […" at bounding box center [305, 179] width 611 height 151
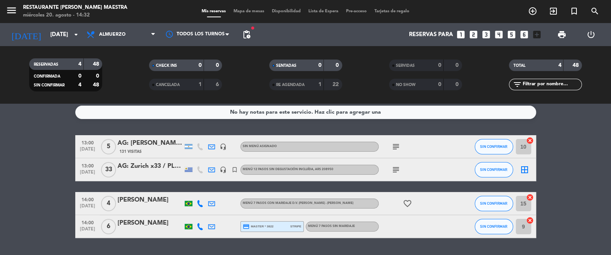
scroll to position [0, 0]
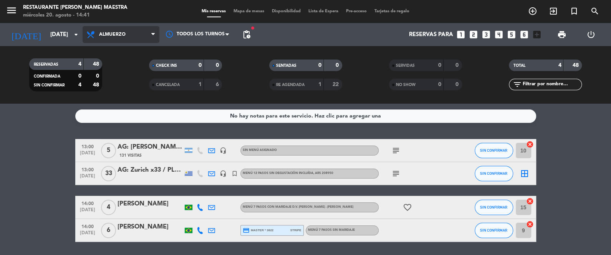
click at [110, 29] on span "Almuerzo" at bounding box center [121, 34] width 77 height 17
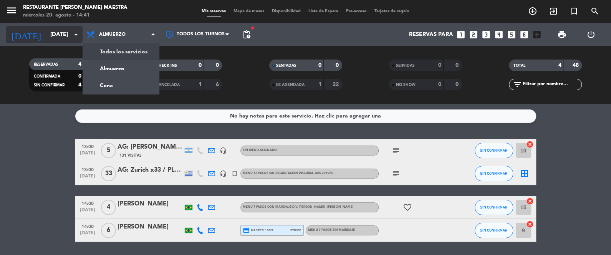
click at [59, 33] on input "[DATE]" at bounding box center [83, 35] width 74 height 14
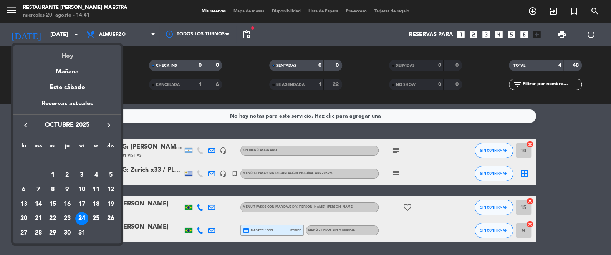
click at [79, 53] on div "Hoy" at bounding box center [67, 53] width 108 height 16
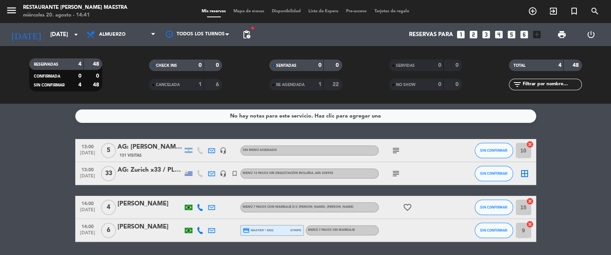
type input "mié. 20 ago."
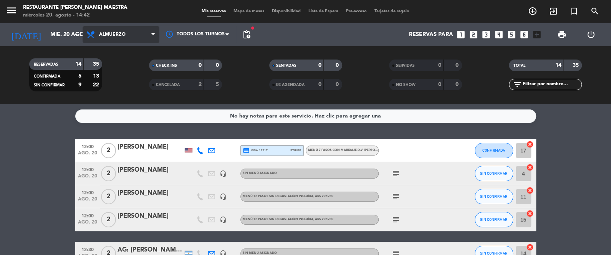
click at [111, 36] on span "Almuerzo" at bounding box center [112, 34] width 27 height 5
click at [118, 81] on div "menu Restaurante [PERSON_NAME] Maestra [DATE] 20. agosto - 14:42 Mis reservas M…" at bounding box center [305, 52] width 611 height 104
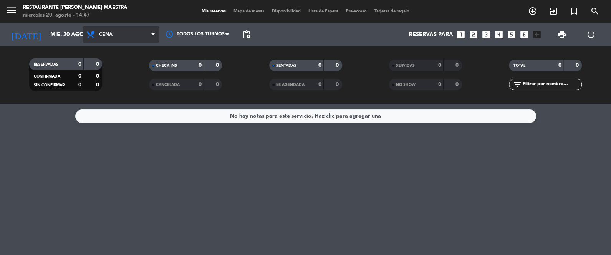
drag, startPoint x: 123, startPoint y: 29, endPoint x: 126, endPoint y: 38, distance: 8.9
click at [123, 30] on span "Cena" at bounding box center [121, 34] width 77 height 17
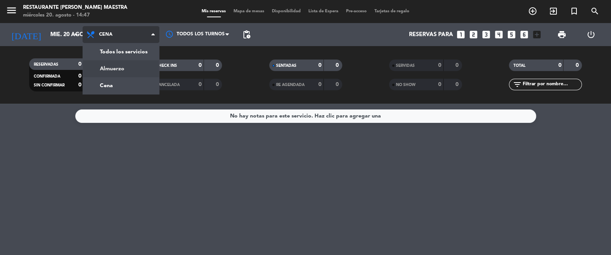
click at [129, 71] on div "menu Restaurante [PERSON_NAME] Maestra [DATE] 20. agosto - 14:47 Mis reservas M…" at bounding box center [305, 52] width 611 height 104
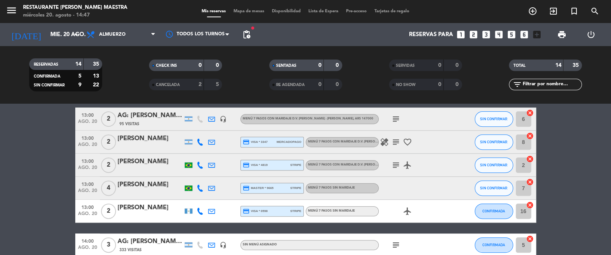
scroll to position [192, 0]
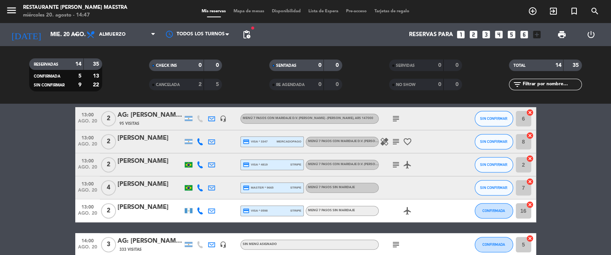
click at [146, 112] on div "AG: [PERSON_NAME] [PERSON_NAME] x2 / DICAS" at bounding box center [150, 115] width 65 height 10
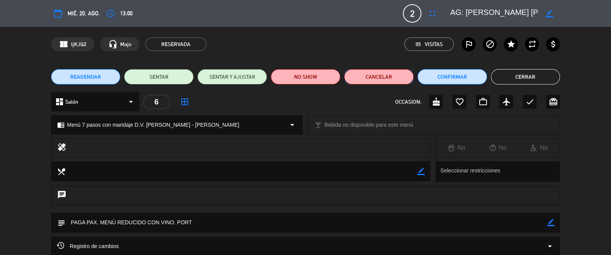
click at [374, 81] on button "Cancelar" at bounding box center [379, 76] width 70 height 15
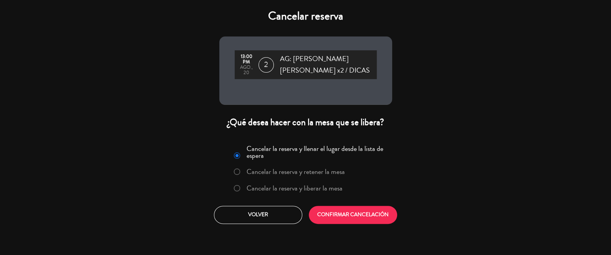
click at [316, 189] on label "Cancelar la reserva y liberar la mesa" at bounding box center [295, 188] width 96 height 7
click at [362, 217] on button "CONFIRMAR CANCELACIÓN" at bounding box center [353, 215] width 88 height 18
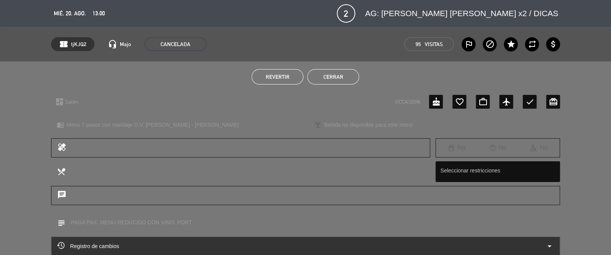
click at [328, 75] on button "Cerrar" at bounding box center [333, 76] width 52 height 15
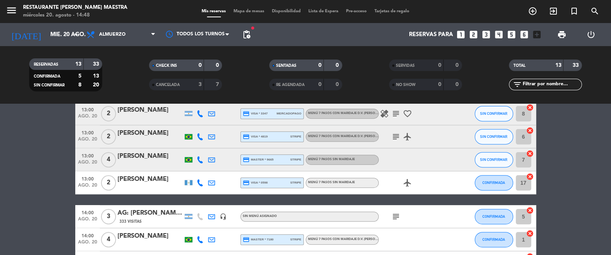
scroll to position [177, 0]
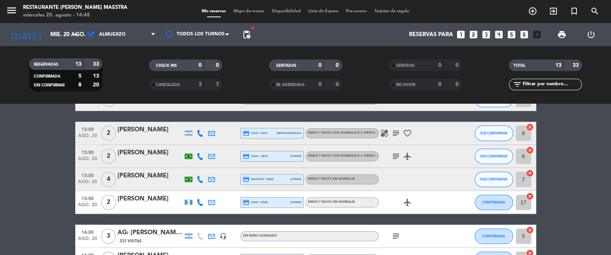
click at [398, 156] on icon "subject" at bounding box center [396, 156] width 9 height 9
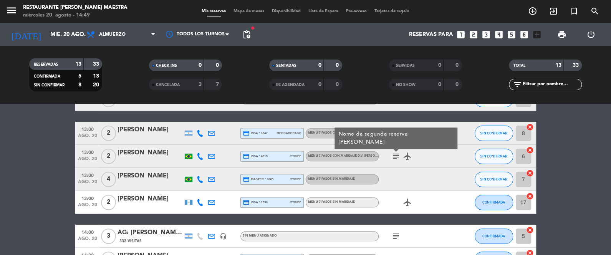
click at [167, 152] on div "[PERSON_NAME]" at bounding box center [150, 153] width 65 height 10
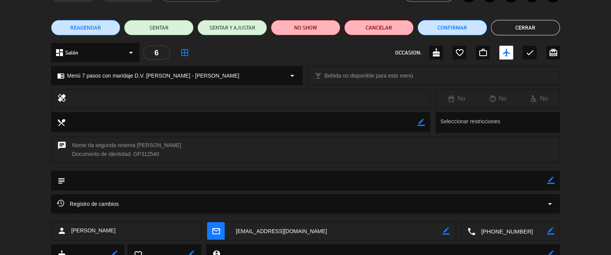
scroll to position [57, 0]
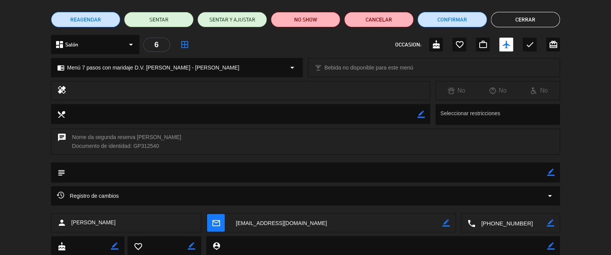
click at [188, 191] on div "Registro de cambios arrow_drop_down" at bounding box center [305, 195] width 509 height 19
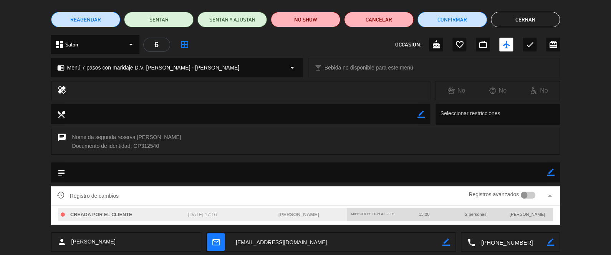
click at [191, 187] on div "Registro de cambios Registros avanzados arrow_drop_up" at bounding box center [305, 195] width 509 height 19
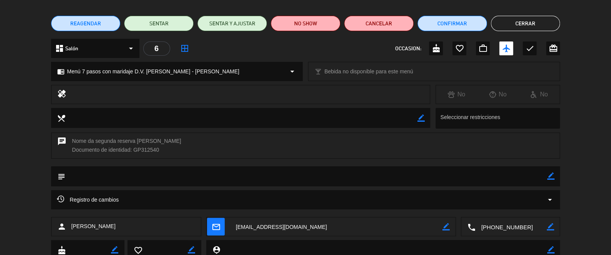
scroll to position [4, 0]
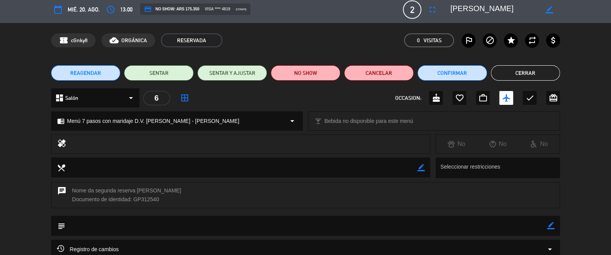
click at [604, 58] on div "REAGENDAR SENTAR SENTAR Y AJUSTAR NO SHOW Cancelar Confirmar Cerrar" at bounding box center [305, 73] width 611 height 31
click at [549, 64] on div "REAGENDAR SENTAR SENTAR Y AJUSTAR NO SHOW Cancelar Confirmar Cerrar" at bounding box center [305, 73] width 611 height 31
click at [545, 69] on button "Cerrar" at bounding box center [526, 72] width 70 height 15
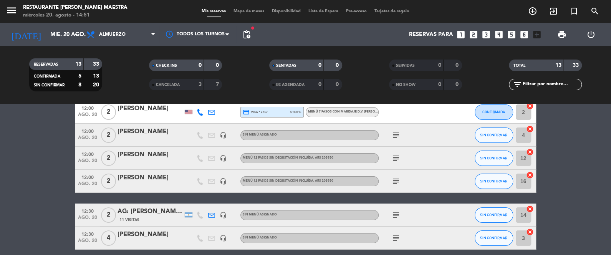
scroll to position [24, 0]
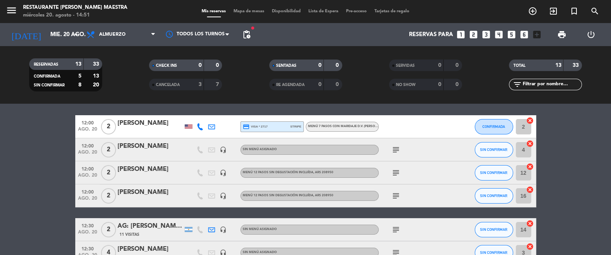
click at [531, 121] on icon "cancel" at bounding box center [530, 121] width 8 height 8
click at [531, 141] on icon "cancel" at bounding box center [530, 144] width 8 height 8
click at [533, 165] on icon "cancel" at bounding box center [530, 167] width 8 height 8
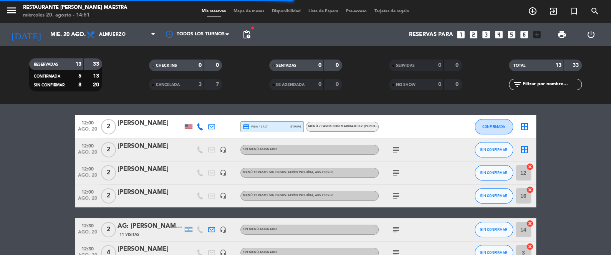
click at [531, 187] on icon "cancel" at bounding box center [530, 190] width 8 height 8
click at [530, 222] on icon "cancel" at bounding box center [530, 224] width 8 height 8
click at [531, 245] on icon "cancel" at bounding box center [530, 247] width 8 height 8
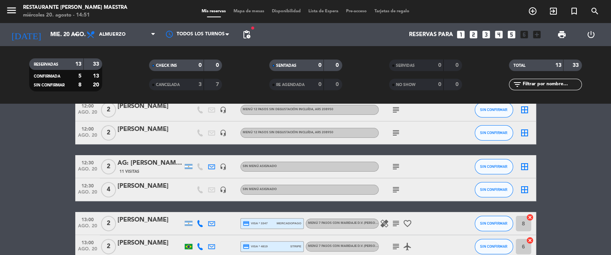
scroll to position [101, 0]
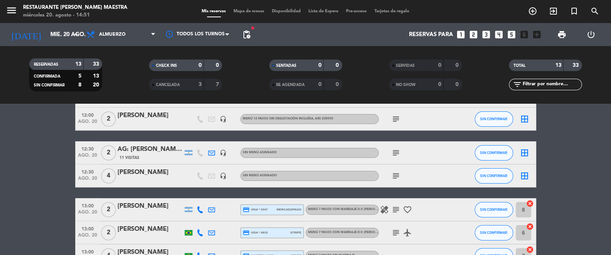
click at [529, 204] on icon "cancel" at bounding box center [530, 204] width 8 height 8
click at [529, 226] on icon "cancel" at bounding box center [530, 227] width 8 height 8
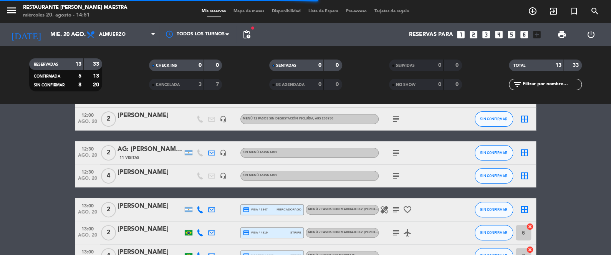
click at [531, 248] on icon "cancel" at bounding box center [530, 250] width 8 height 8
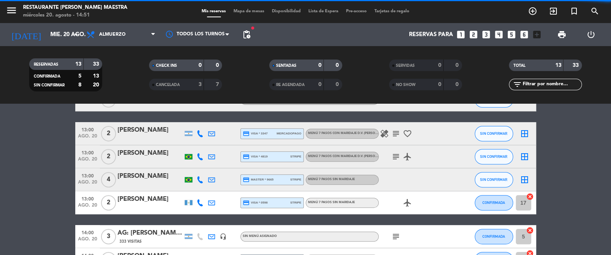
scroll to position [177, 0]
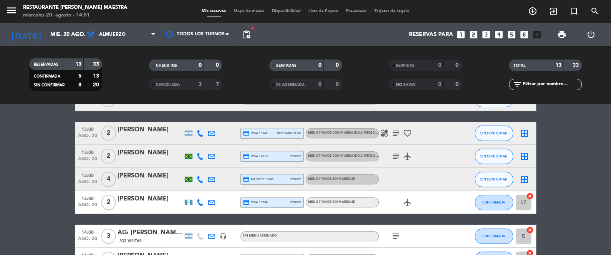
click at [527, 195] on icon "cancel" at bounding box center [530, 196] width 8 height 8
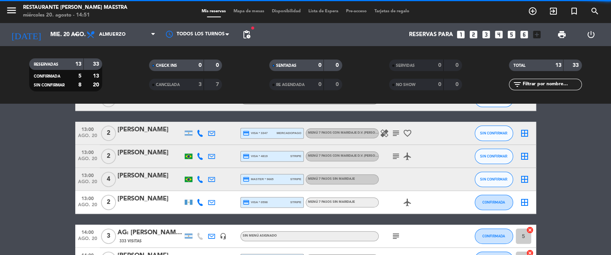
click at [530, 229] on icon "cancel" at bounding box center [530, 230] width 8 height 8
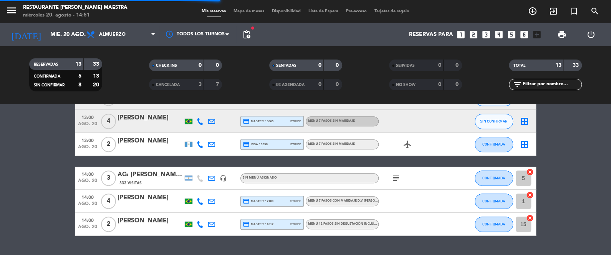
scroll to position [254, 0]
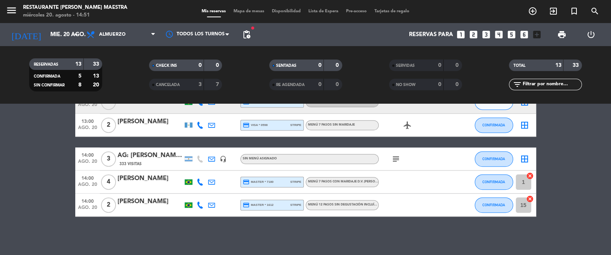
click at [531, 174] on icon "cancel" at bounding box center [530, 176] width 8 height 8
click at [531, 198] on icon "cancel" at bounding box center [530, 199] width 8 height 8
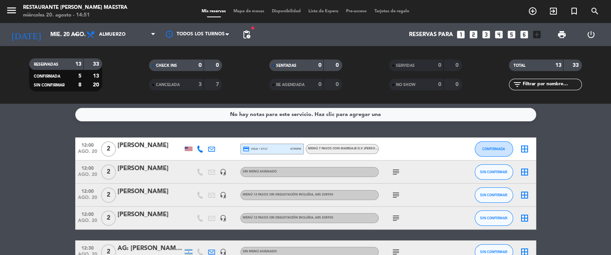
scroll to position [0, 0]
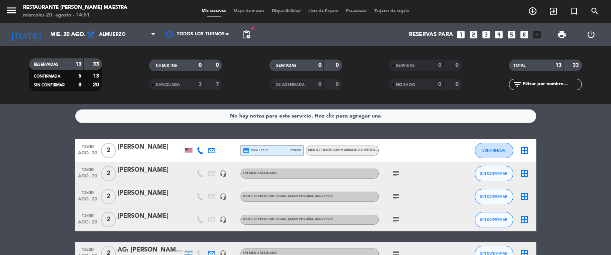
click at [247, 7] on div "menu Restaurante [PERSON_NAME] Maestra [DATE] 20. agosto - 14:51 Mis reservas M…" at bounding box center [305, 11] width 611 height 23
click at [247, 8] on div "Mis reservas Mapa de mesas Disponibilidad Lista de Espera Pre-acceso Tarjetas d…" at bounding box center [306, 11] width 216 height 7
click at [249, 9] on span "Mapa de mesas" at bounding box center [249, 11] width 38 height 4
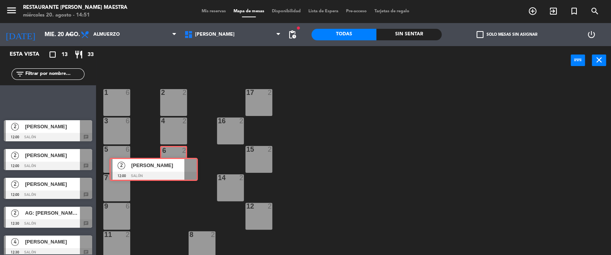
drag, startPoint x: 78, startPoint y: 99, endPoint x: 184, endPoint y: 168, distance: 126.1
click at [184, 168] on div "Esta vista crop_square 13 restaurant 33 filter_list 2 [PERSON_NAME] 12:00 Salón…" at bounding box center [305, 151] width 611 height 210
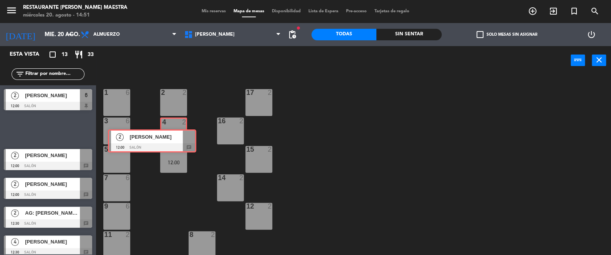
click at [167, 137] on div "Esta vista crop_square 13 restaurant 33 filter_list 2 [PERSON_NAME] 12:00 Salón…" at bounding box center [305, 151] width 611 height 210
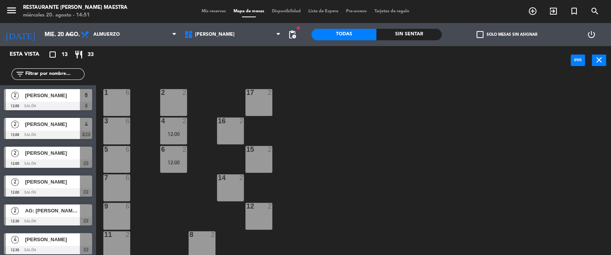
drag, startPoint x: 68, startPoint y: 154, endPoint x: 149, endPoint y: 116, distance: 89.9
drag, startPoint x: 154, startPoint y: 203, endPoint x: 131, endPoint y: 184, distance: 30.3
click at [152, 202] on div "1 6 2 2 17 2 3 6 4 2 12:00 16 2 15 2 5 6 6 2 12:00 14 2 7 6 12 2 9 6 11 2 8 2 1…" at bounding box center [356, 166] width 509 height 180
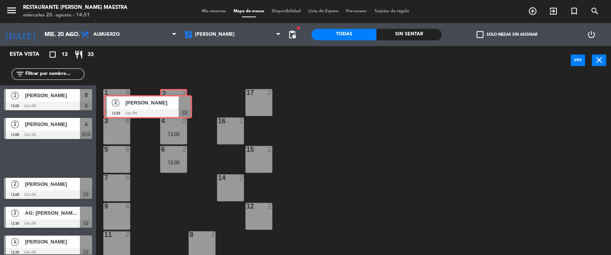
drag, startPoint x: 68, startPoint y: 154, endPoint x: 168, endPoint y: 103, distance: 112.4
click at [168, 103] on div "Esta vista crop_square 13 restaurant 33 filter_list 2 [PERSON_NAME] 12:00 Salón…" at bounding box center [305, 151] width 611 height 210
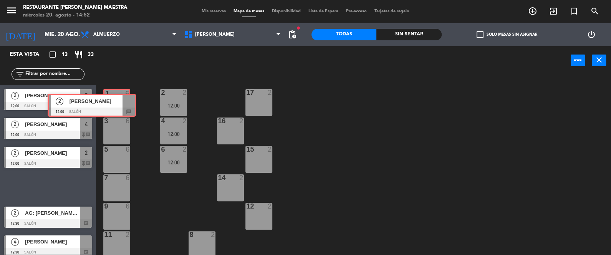
click at [121, 102] on div "Esta vista crop_square 13 restaurant 33 filter_list 2 [PERSON_NAME] 12:00 Salón…" at bounding box center [305, 151] width 611 height 210
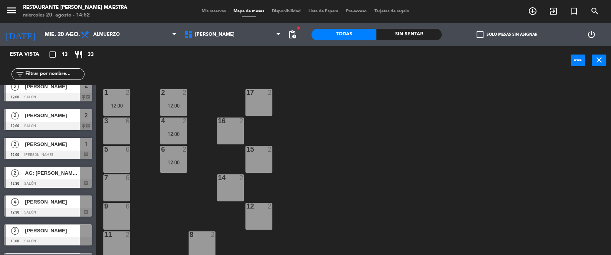
scroll to position [38, 0]
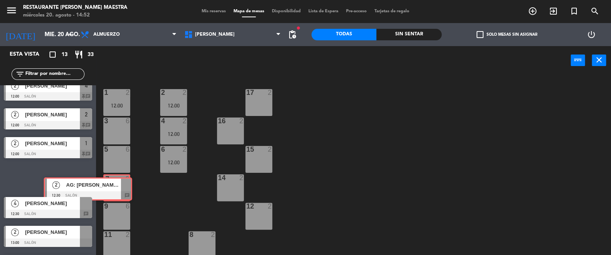
drag, startPoint x: 75, startPoint y: 176, endPoint x: 114, endPoint y: 187, distance: 41.1
click at [114, 187] on div "Esta vista crop_square 13 restaurant 33 filter_list 2 [PERSON_NAME] 12:00 Salón…" at bounding box center [305, 151] width 611 height 210
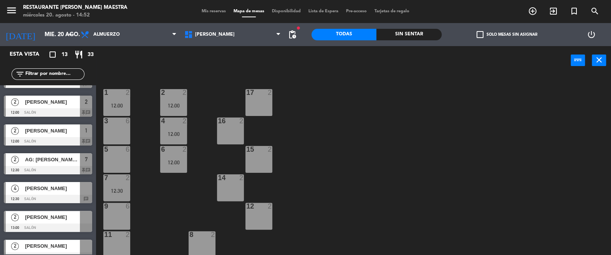
scroll to position [57, 0]
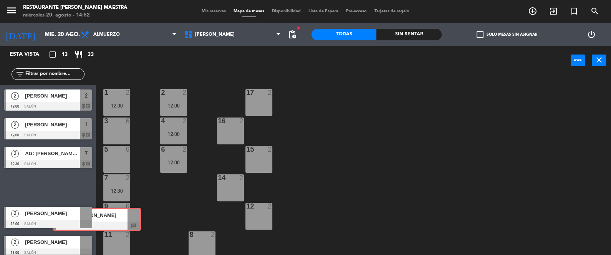
drag, startPoint x: 50, startPoint y: 183, endPoint x: 99, endPoint y: 216, distance: 59.2
click at [99, 216] on div "Esta vista crop_square 13 restaurant 33 filter_list 2 [PERSON_NAME] 12:00 Salón…" at bounding box center [305, 151] width 611 height 210
drag, startPoint x: 72, startPoint y: 183, endPoint x: 120, endPoint y: 215, distance: 57.9
click at [120, 215] on div "Esta vista crop_square 13 restaurant 33 filter_list 2 [PERSON_NAME] 12:00 Salón…" at bounding box center [305, 151] width 611 height 210
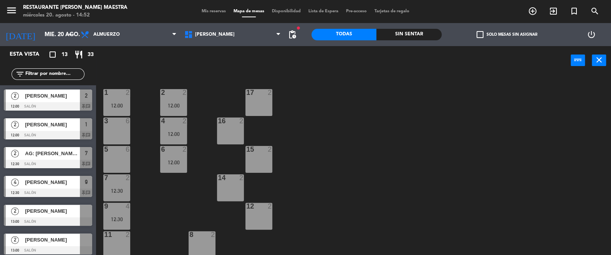
drag, startPoint x: 61, startPoint y: 206, endPoint x: 260, endPoint y: 153, distance: 206.0
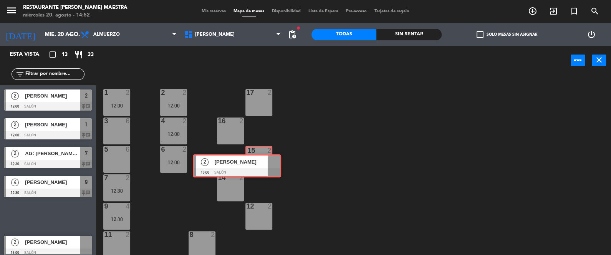
drag, startPoint x: 71, startPoint y: 216, endPoint x: 260, endPoint y: 166, distance: 195.5
click at [260, 166] on div "Esta vista crop_square 13 restaurant 33 filter_list 2 [PERSON_NAME] 12:00 Salón…" at bounding box center [305, 151] width 611 height 210
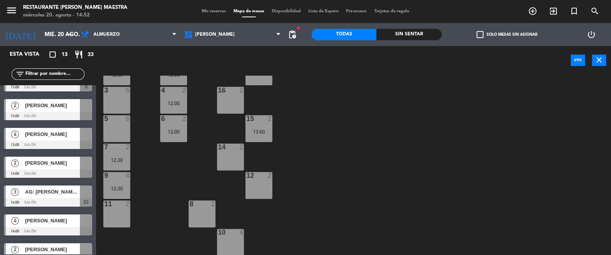
scroll to position [205, 0]
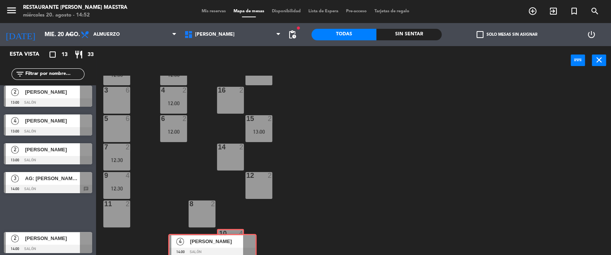
drag, startPoint x: 69, startPoint y: 207, endPoint x: 232, endPoint y: 240, distance: 166.5
click at [232, 240] on div "Esta vista crop_square 13 restaurant 33 filter_list 2 [PERSON_NAME] 12:00 Salón…" at bounding box center [305, 151] width 611 height 210
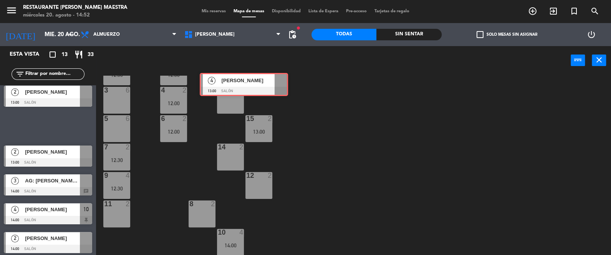
drag, startPoint x: 65, startPoint y: 124, endPoint x: 260, endPoint y: 83, distance: 200.3
click at [260, 83] on div "Esta vista crop_square 13 restaurant 33 filter_list 2 [PERSON_NAME] 12:00 Salón…" at bounding box center [305, 151] width 611 height 210
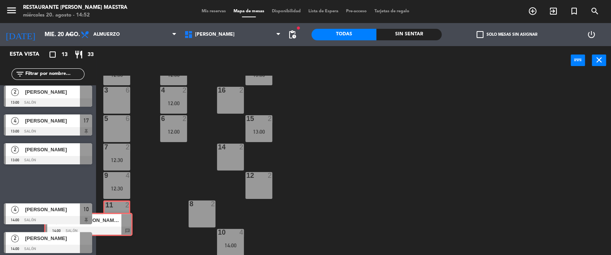
drag, startPoint x: 75, startPoint y: 181, endPoint x: 115, endPoint y: 222, distance: 57.9
click at [115, 222] on div "Esta vista crop_square 13 restaurant 33 filter_list 2 [PERSON_NAME] 12:00 Salón…" at bounding box center [305, 151] width 611 height 210
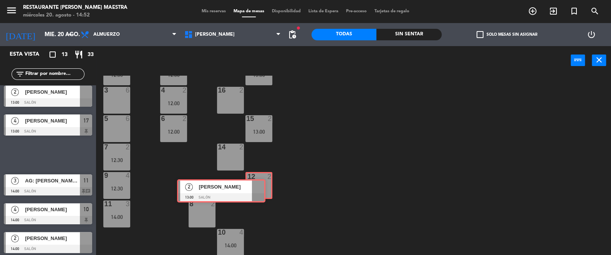
drag, startPoint x: 75, startPoint y: 150, endPoint x: 252, endPoint y: 184, distance: 180.3
click at [252, 184] on div "Esta vista crop_square 13 restaurant 33 filter_list 2 [PERSON_NAME] 12:00 Salón…" at bounding box center [305, 151] width 611 height 210
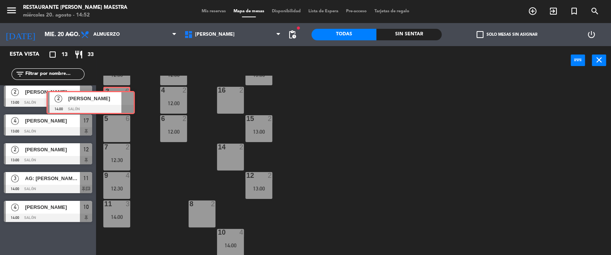
drag, startPoint x: 79, startPoint y: 239, endPoint x: 121, endPoint y: 100, distance: 144.7
click at [121, 100] on div "Esta vista crop_square 13 restaurant 33 filter_list 2 [PERSON_NAME] 12:00 Salón…" at bounding box center [305, 151] width 611 height 210
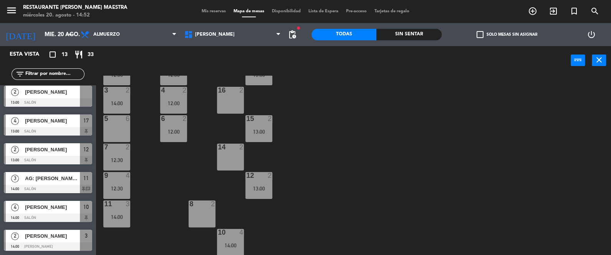
click at [86, 238] on div "2 [PERSON_NAME] 14:00 [PERSON_NAME] 3" at bounding box center [48, 240] width 96 height 29
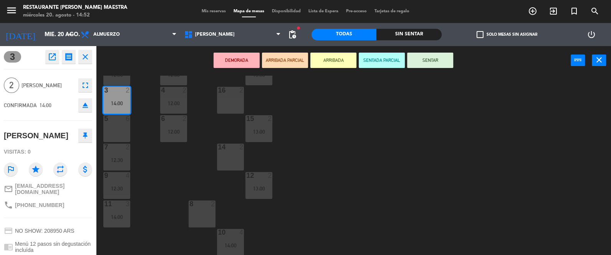
click at [418, 60] on button "SENTAR" at bounding box center [430, 60] width 46 height 15
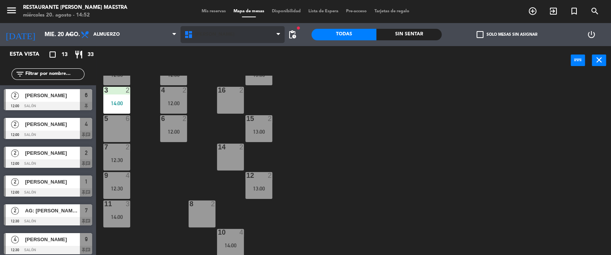
scroll to position [105, 0]
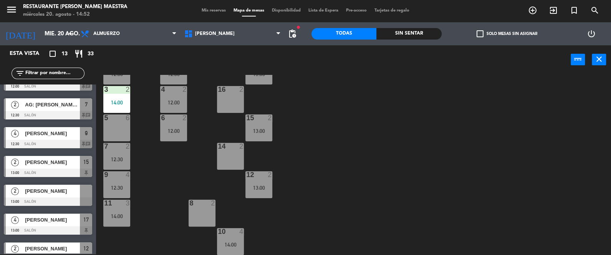
click at [85, 110] on div "2 AG: [PERSON_NAME] x2 / TROUT AND WINE 12:30 Salón 7 chat" at bounding box center [48, 109] width 96 height 29
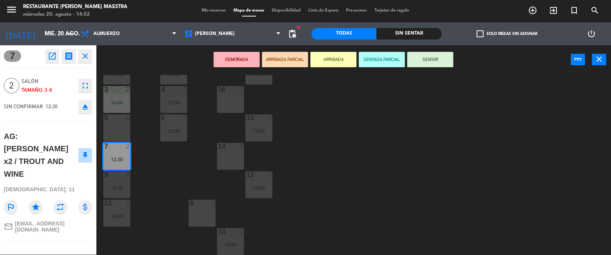
drag, startPoint x: 420, startPoint y: 60, endPoint x: 391, endPoint y: 55, distance: 29.1
click at [420, 59] on button "SENTAR" at bounding box center [430, 59] width 46 height 15
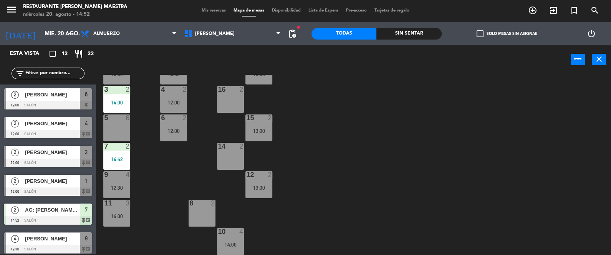
click at [87, 93] on div "2 [PERSON_NAME] 12:00 Salón 6" at bounding box center [48, 99] width 96 height 29
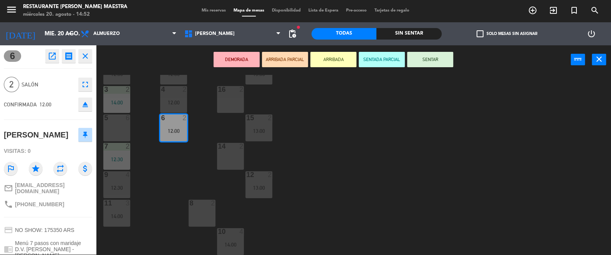
click at [431, 59] on button "SENTAR" at bounding box center [430, 59] width 46 height 15
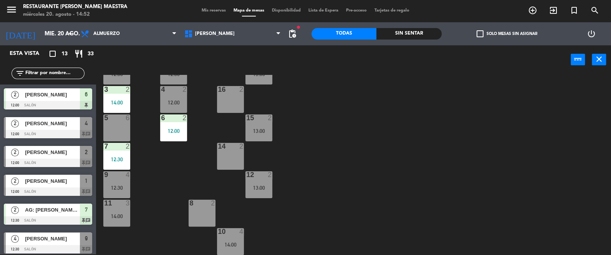
click at [86, 130] on div "2 [PERSON_NAME] 12:00 Salón 4 chat" at bounding box center [48, 127] width 96 height 29
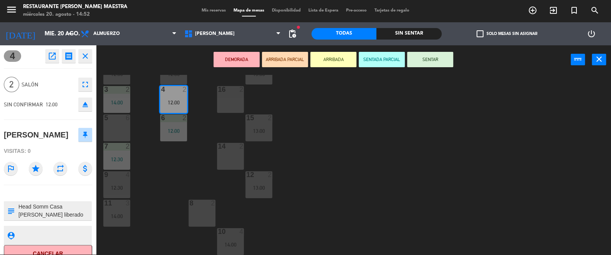
click at [452, 62] on button "SENTAR" at bounding box center [430, 59] width 46 height 15
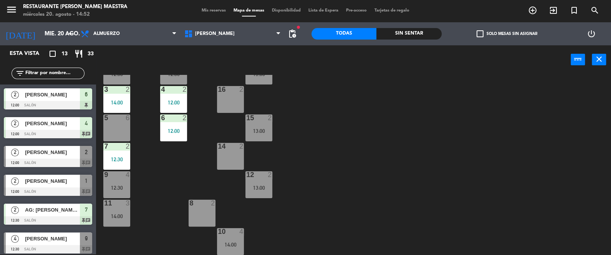
click at [87, 152] on span "2" at bounding box center [86, 152] width 3 height 9
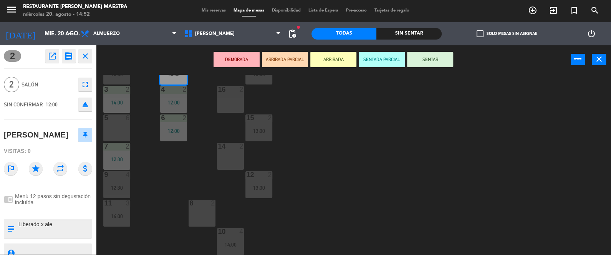
click at [425, 65] on button "SENTAR" at bounding box center [430, 59] width 46 height 15
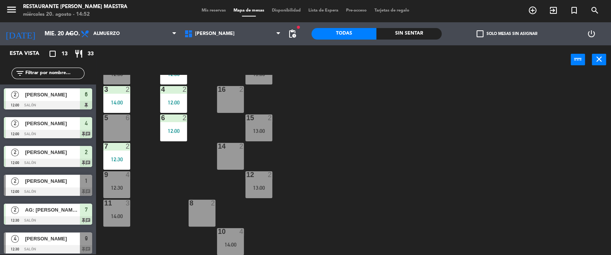
click at [87, 184] on div "2 [PERSON_NAME] 12:00 Salón 1 chat" at bounding box center [48, 185] width 96 height 29
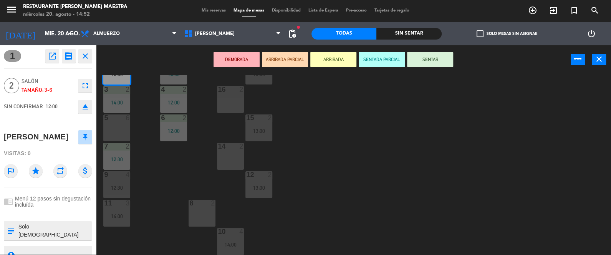
click at [427, 59] on button "SENTAR" at bounding box center [430, 59] width 46 height 15
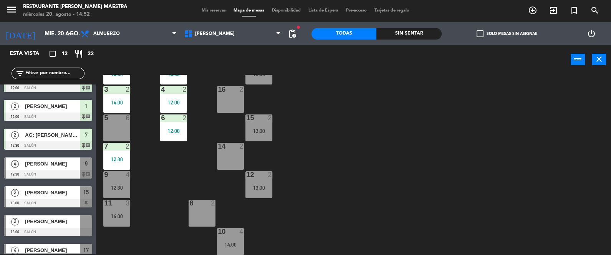
scroll to position [77, 0]
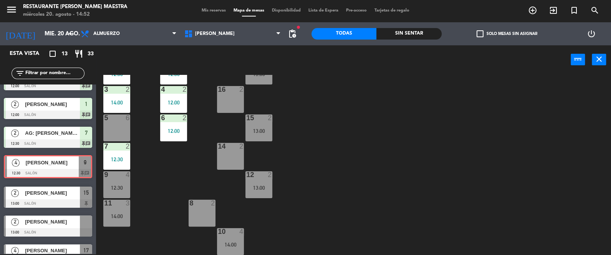
click at [88, 161] on div "4 [PERSON_NAME] 12:30 Salón 9 chat 4 [PERSON_NAME] 12:30 Salón 9 chat" at bounding box center [48, 167] width 96 height 31
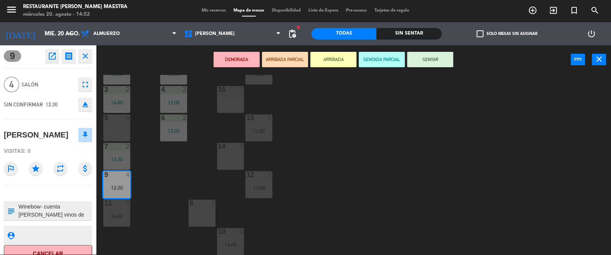
drag, startPoint x: 420, startPoint y: 61, endPoint x: 138, endPoint y: 138, distance: 291.4
click at [420, 61] on button "SENTAR" at bounding box center [430, 59] width 46 height 15
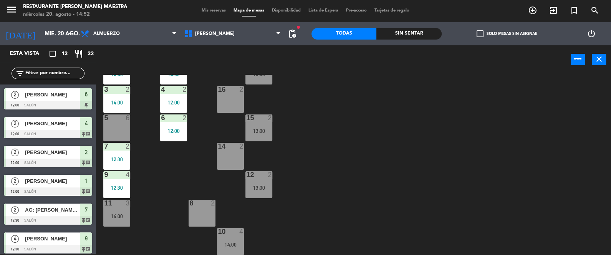
click at [420, 30] on div "Sin sentar" at bounding box center [409, 34] width 65 height 12
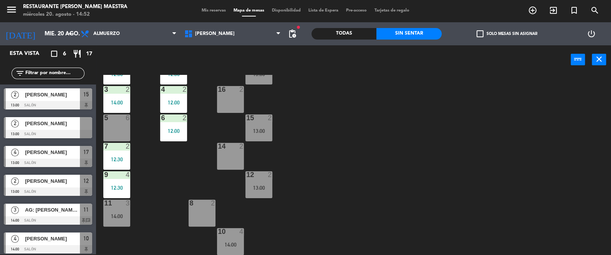
click at [86, 95] on span "15" at bounding box center [85, 94] width 5 height 9
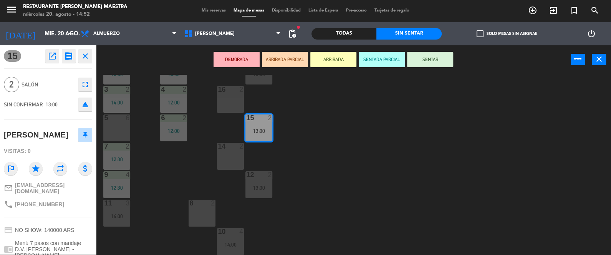
drag, startPoint x: 444, startPoint y: 61, endPoint x: 376, endPoint y: 74, distance: 69.3
click at [444, 60] on button "SENTAR" at bounding box center [430, 59] width 46 height 15
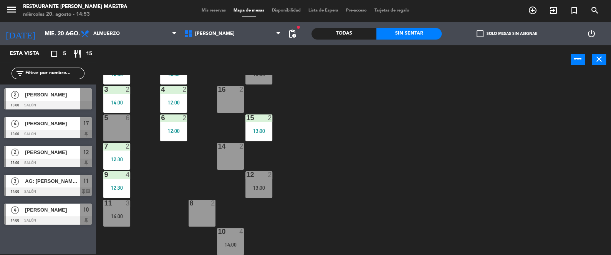
click at [88, 133] on div at bounding box center [48, 134] width 88 height 8
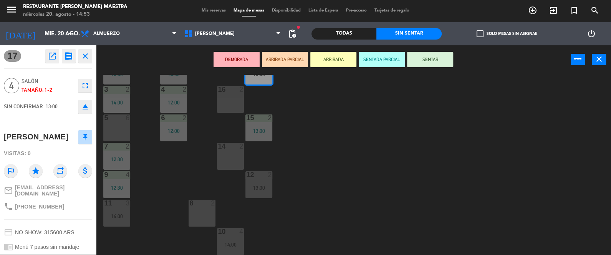
click at [427, 58] on button "SENTAR" at bounding box center [430, 59] width 46 height 15
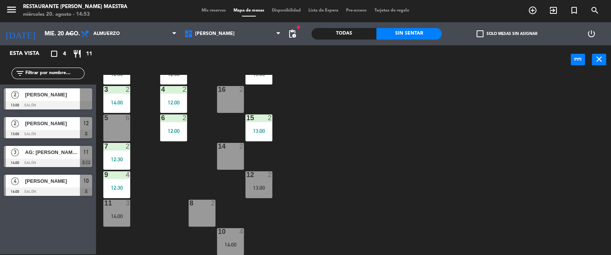
click at [86, 144] on div "3 AG: [PERSON_NAME] x3 / [PERSON_NAME] WINE CAMP 14:00 Salón 11 chat" at bounding box center [48, 156] width 96 height 29
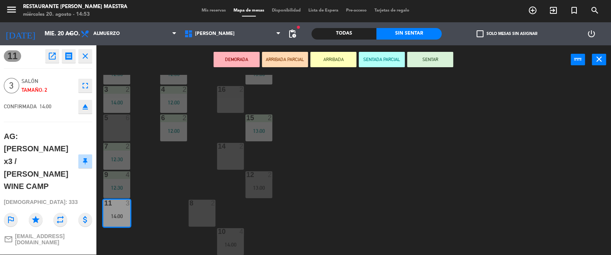
click at [87, 154] on button at bounding box center [85, 161] width 14 height 14
click at [418, 63] on button "SENTAR" at bounding box center [430, 59] width 46 height 15
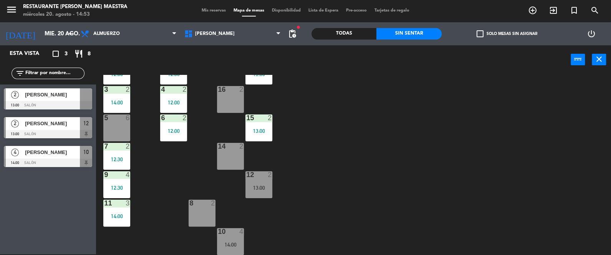
click at [87, 159] on div "4 [PERSON_NAME] 14:00 Salón 10" at bounding box center [48, 156] width 96 height 29
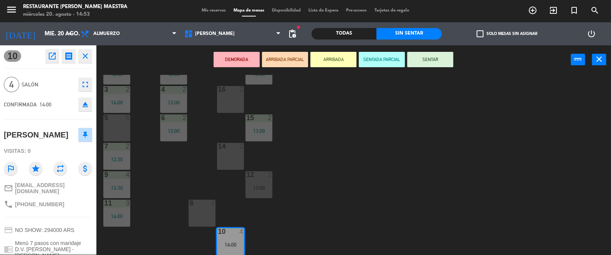
click at [425, 62] on button "SENTAR" at bounding box center [430, 59] width 46 height 15
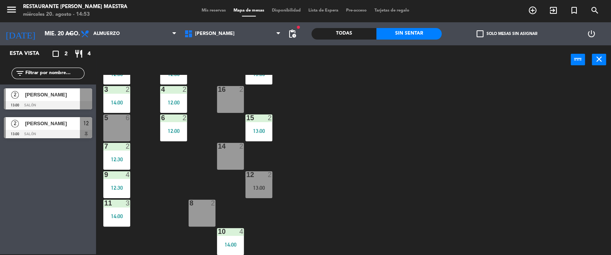
click at [89, 126] on div "12" at bounding box center [86, 123] width 12 height 13
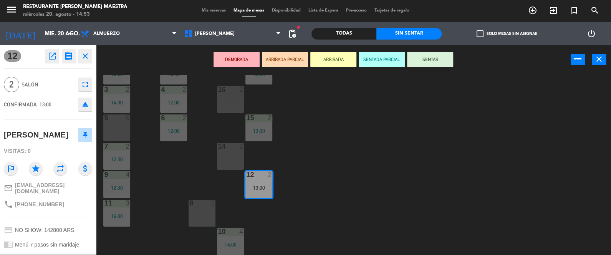
click at [427, 62] on button "SENTAR" at bounding box center [430, 59] width 46 height 15
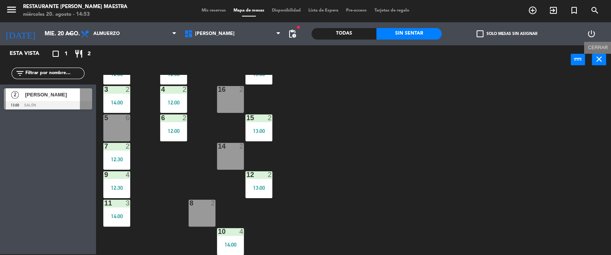
click at [599, 60] on icon "close" at bounding box center [599, 59] width 9 height 9
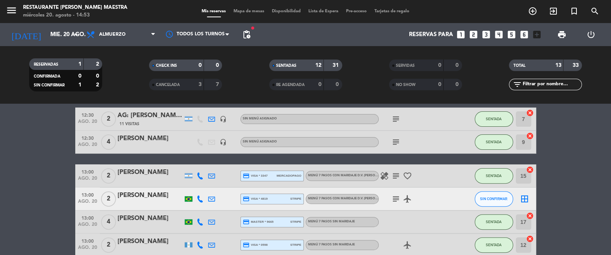
scroll to position [153, 0]
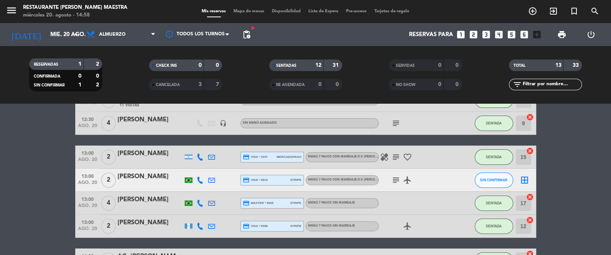
click at [571, 159] on bookings-row "12:00 [DATE] 2 [PERSON_NAME] credit_card visa * 2717 stripe Menú 7 pasos con ma…" at bounding box center [305, 152] width 611 height 332
